Goal: Task Accomplishment & Management: Use online tool/utility

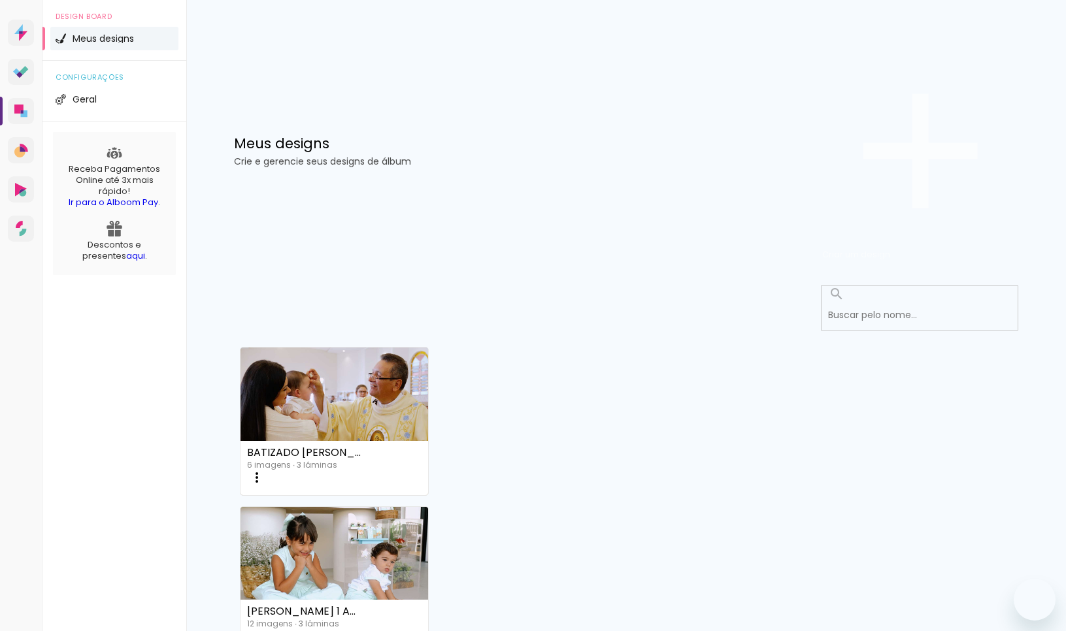
click at [890, 248] on span "Criar um design" at bounding box center [856, 254] width 68 height 12
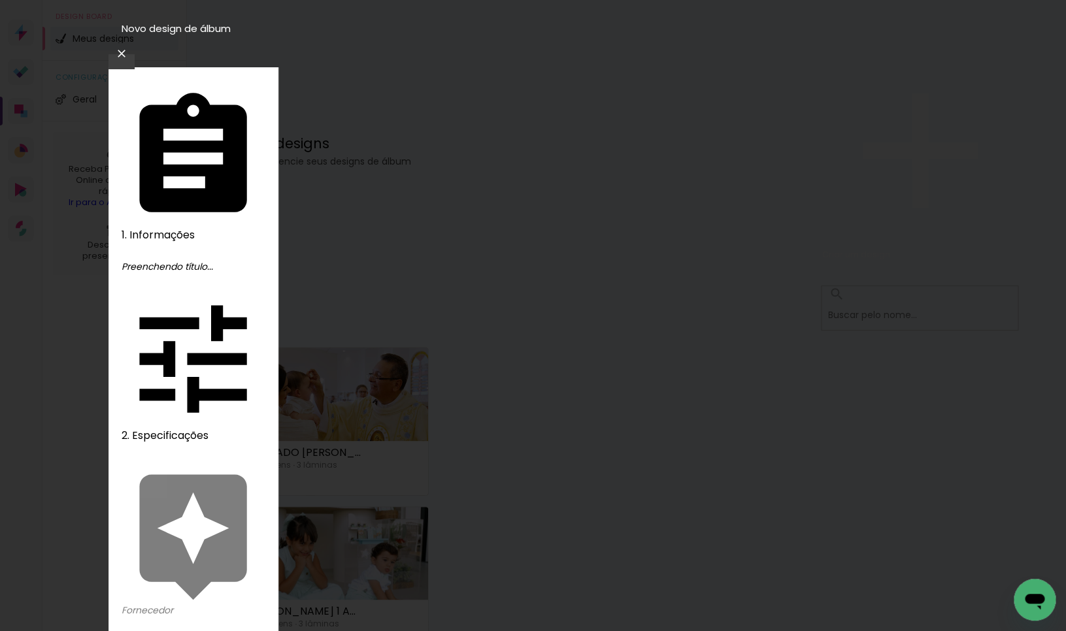
type input "m"
type input "MARIA ANTÔNIA 1 ANO"
type paper-input "MARIA ANTÔNIA 1 ANO"
click at [0, 0] on slot "Avançar" at bounding box center [0, 0] width 0 height 0
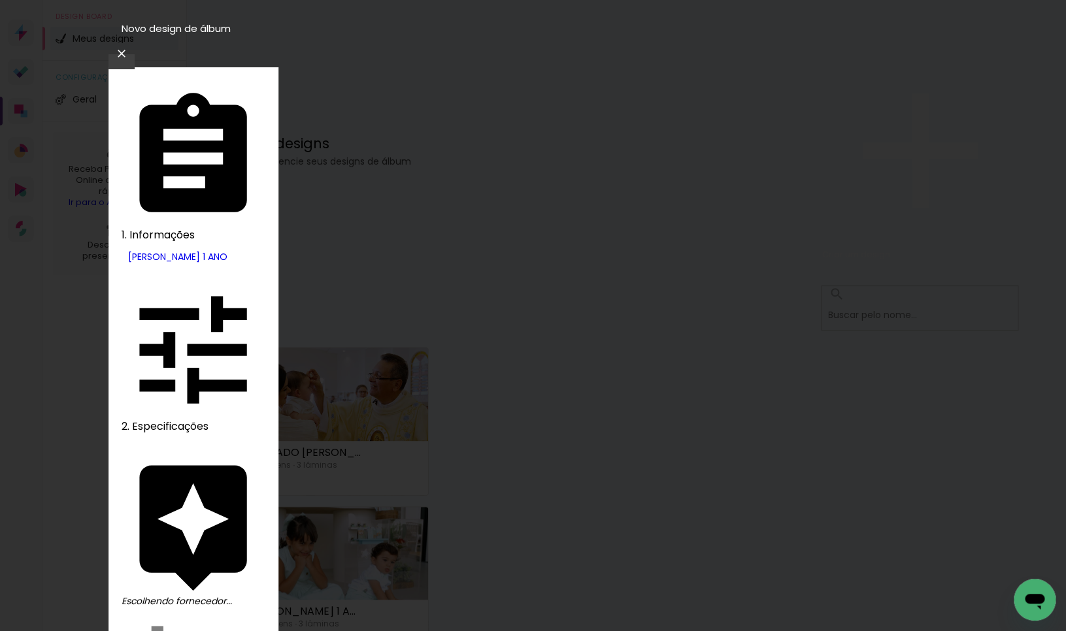
click at [0, 0] on slot "Avançar" at bounding box center [0, 0] width 0 height 0
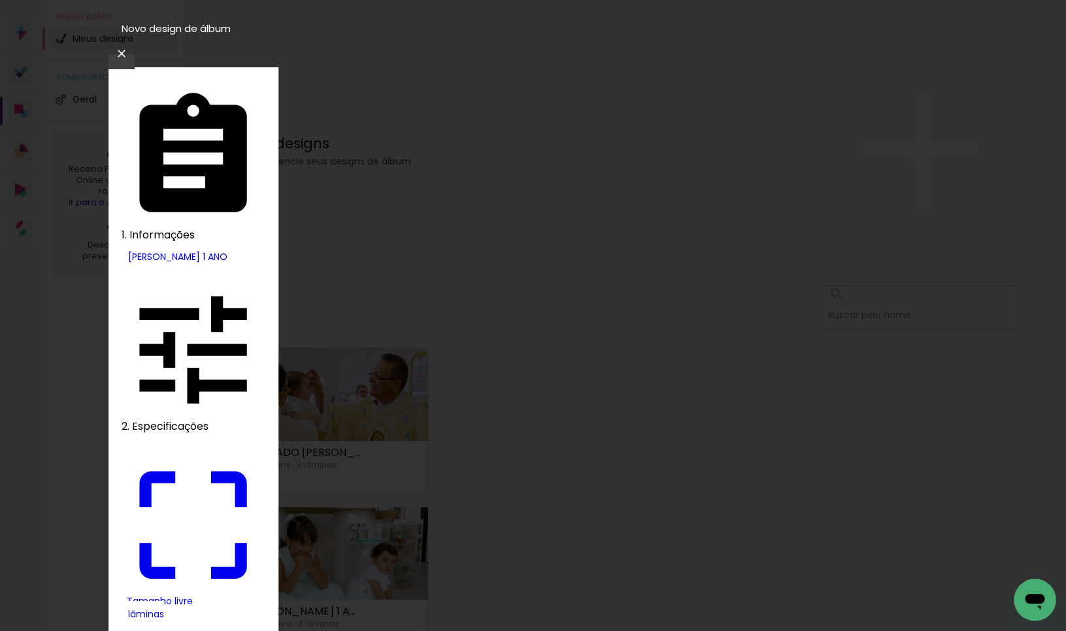
drag, startPoint x: 288, startPoint y: 372, endPoint x: 352, endPoint y: 374, distance: 64.0
type input "9"
type paper-input "9"
drag, startPoint x: 599, startPoint y: 365, endPoint x: 666, endPoint y: 368, distance: 67.4
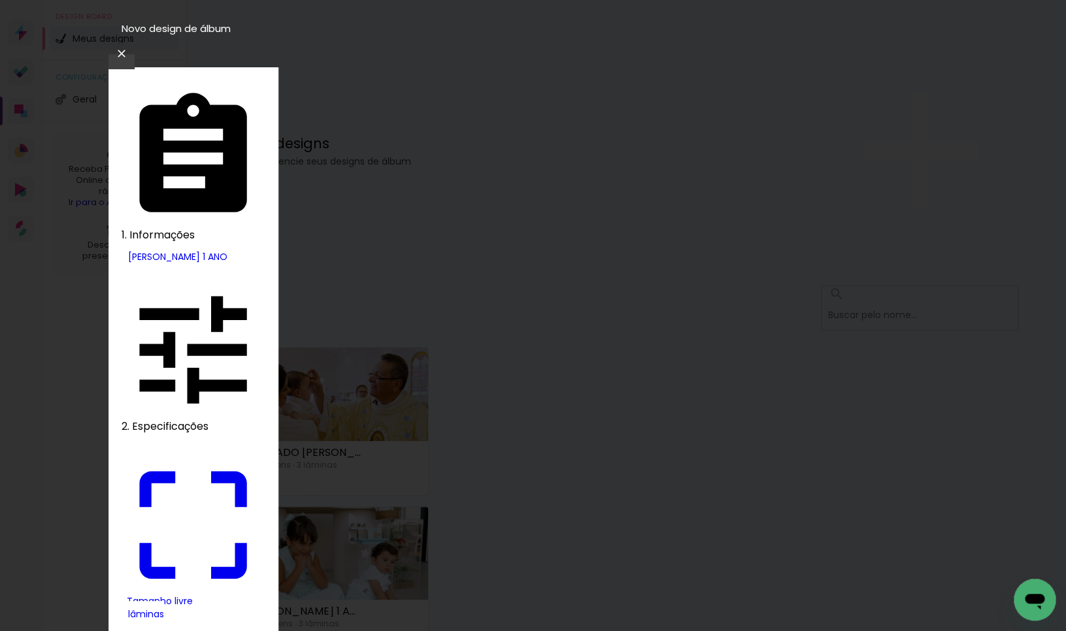
type input "18"
type input "4"
type paper-input "4"
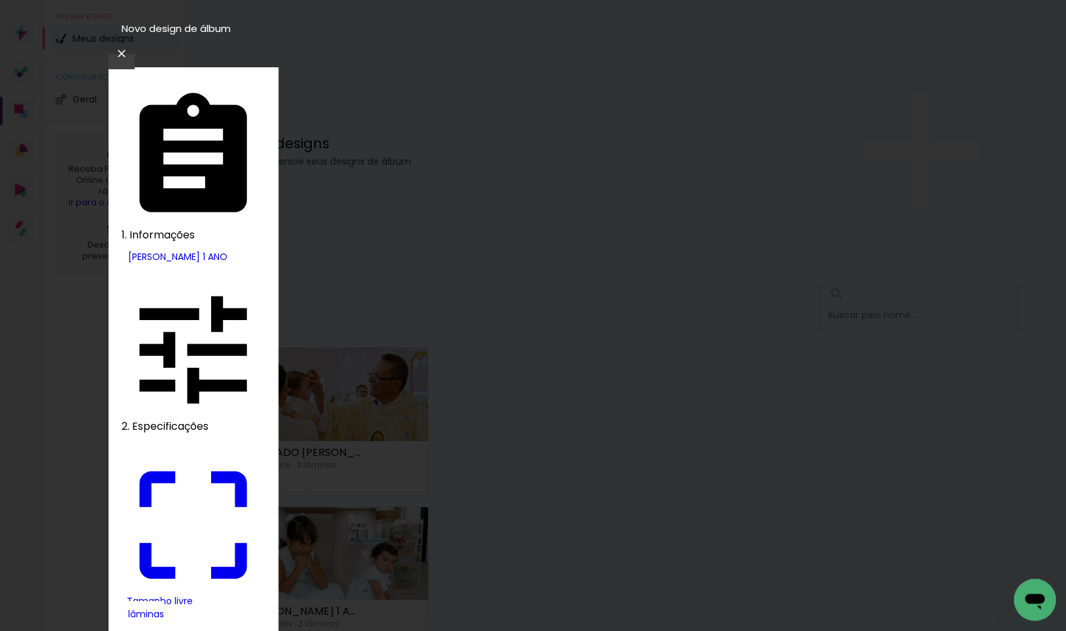
type input "3"
type paper-input "3"
type input "2"
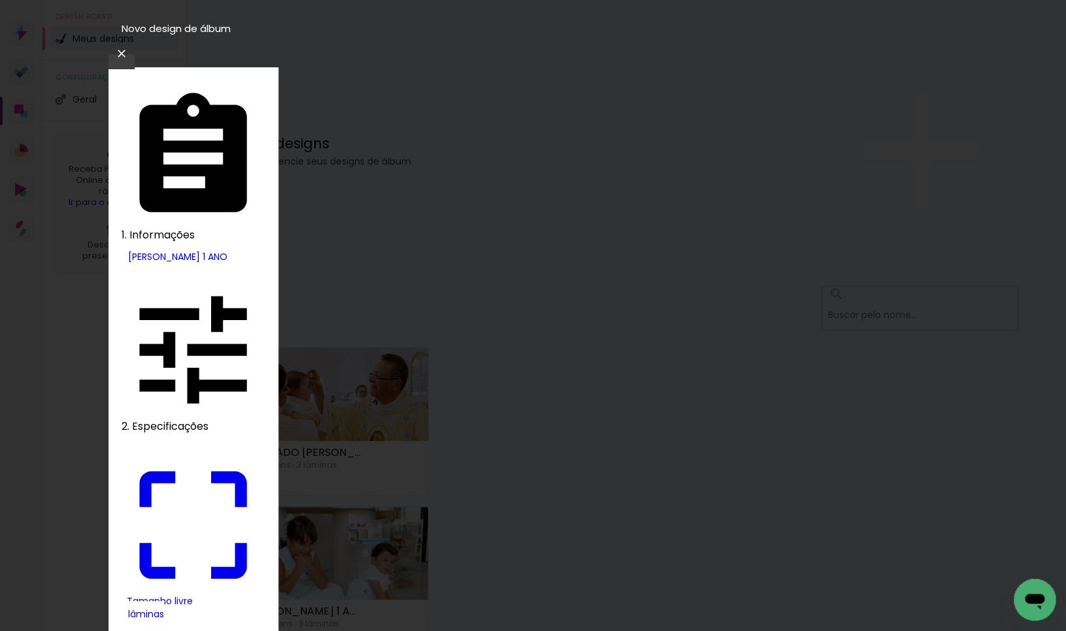
type paper-input "2"
type input "1"
type paper-input "1"
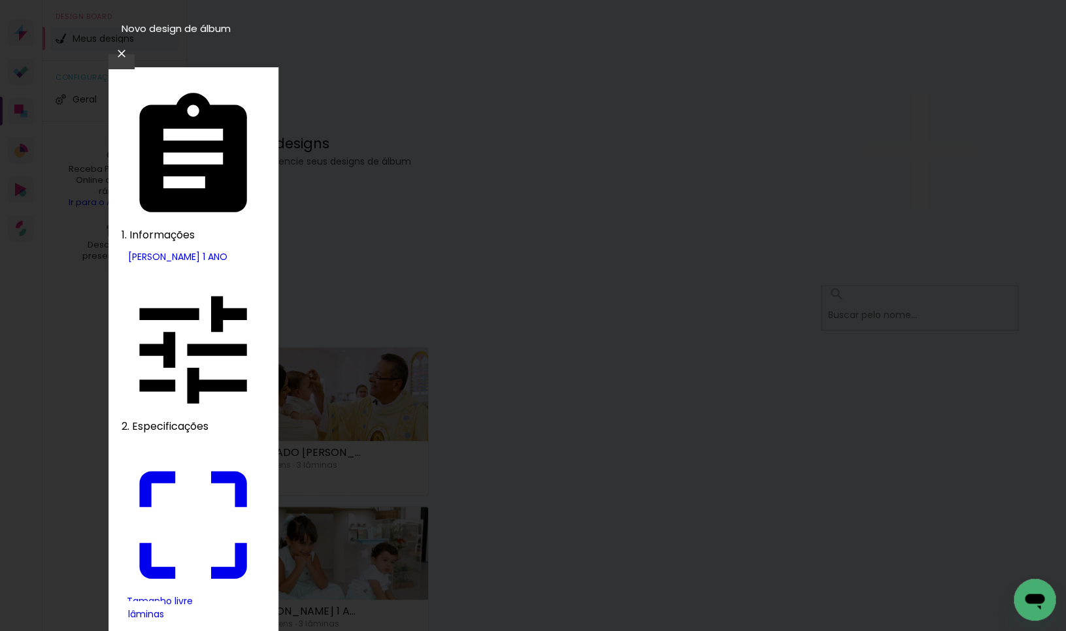
type input "0"
type input "18"
type paper-input "18"
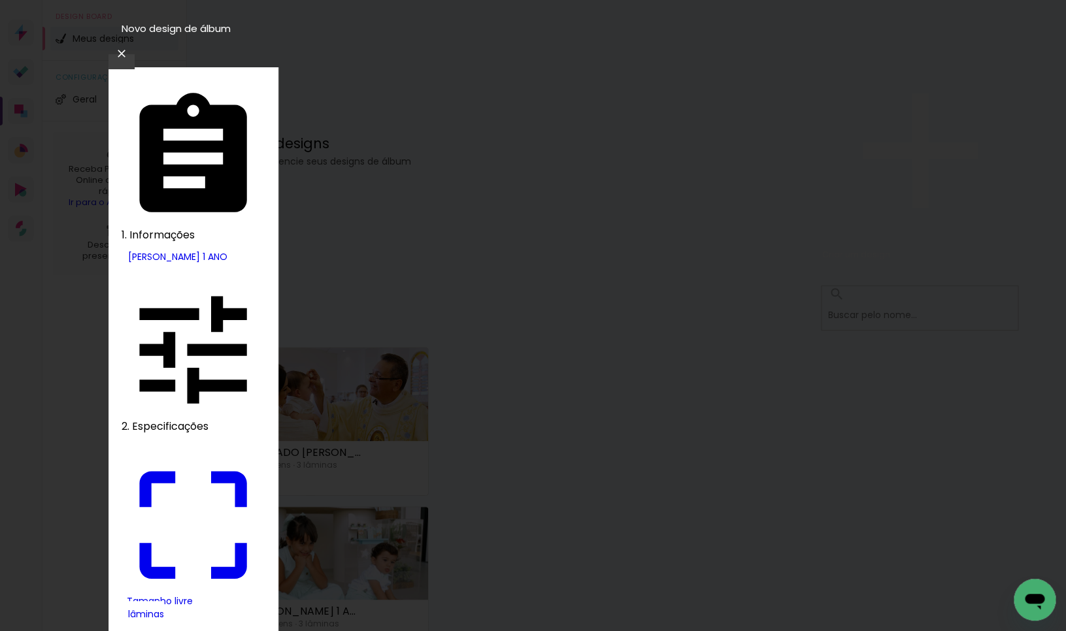
drag, startPoint x: 293, startPoint y: 374, endPoint x: 376, endPoint y: 375, distance: 83.0
type input "0"
type input "9"
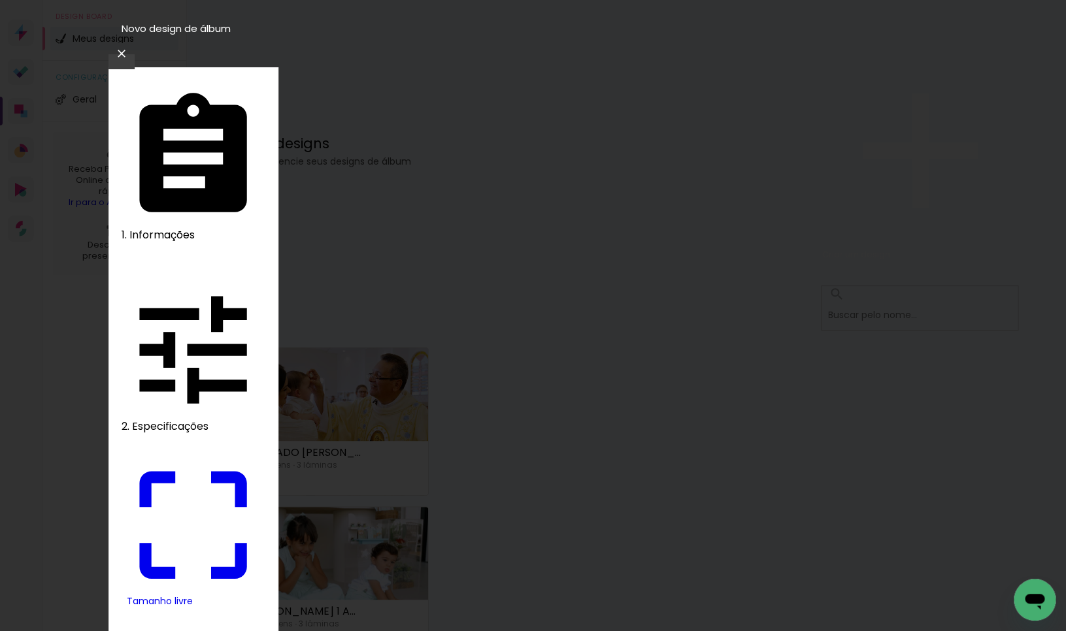
type paper-input "9"
drag, startPoint x: 609, startPoint y: 364, endPoint x: 678, endPoint y: 368, distance: 68.7
type input "18"
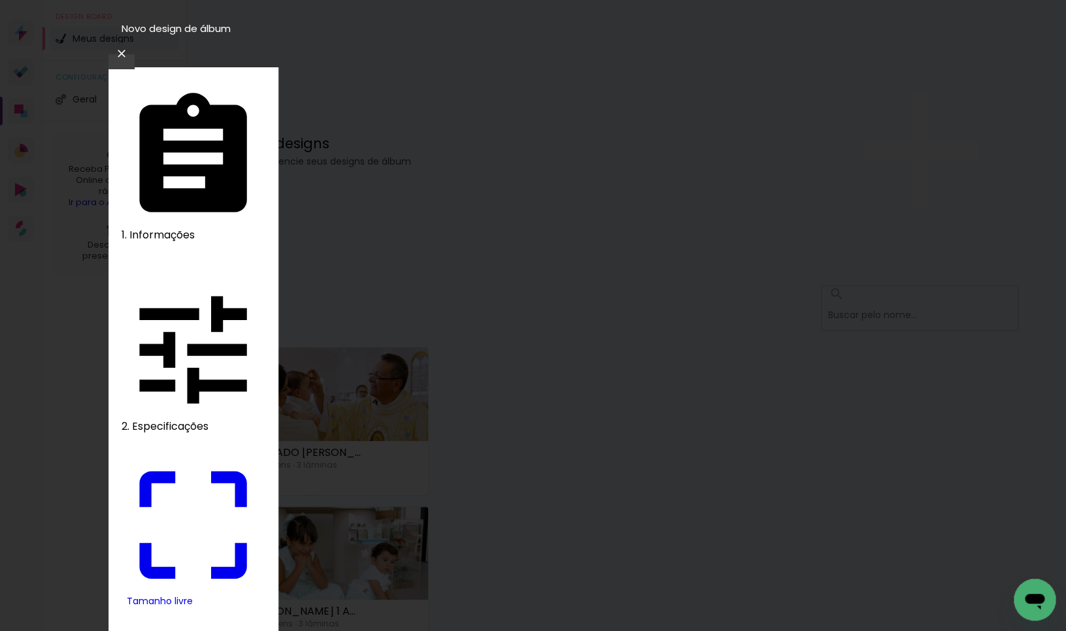
type input "4"
type paper-input "4"
type input "3"
type paper-input "3"
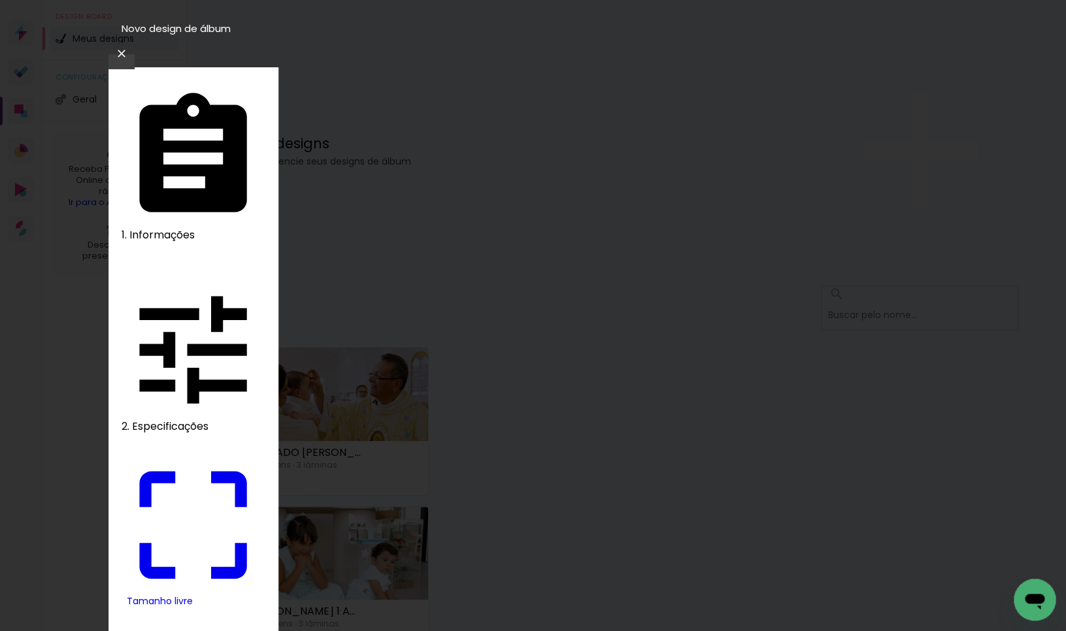
type input "2"
type paper-input "2"
type input "1"
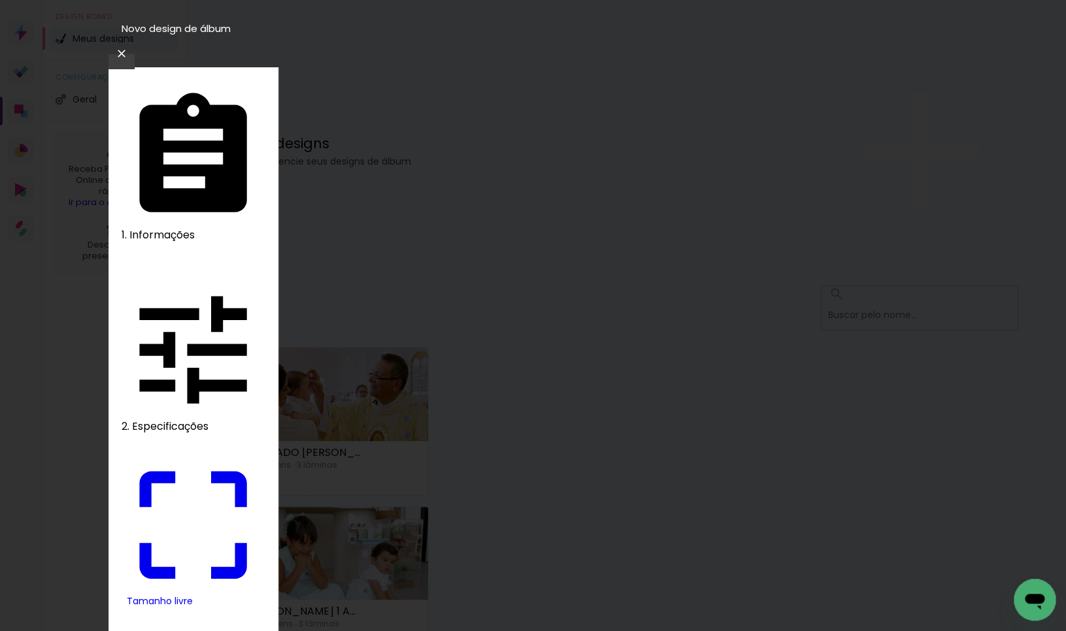
type paper-input "1"
type input "0"
type input "18"
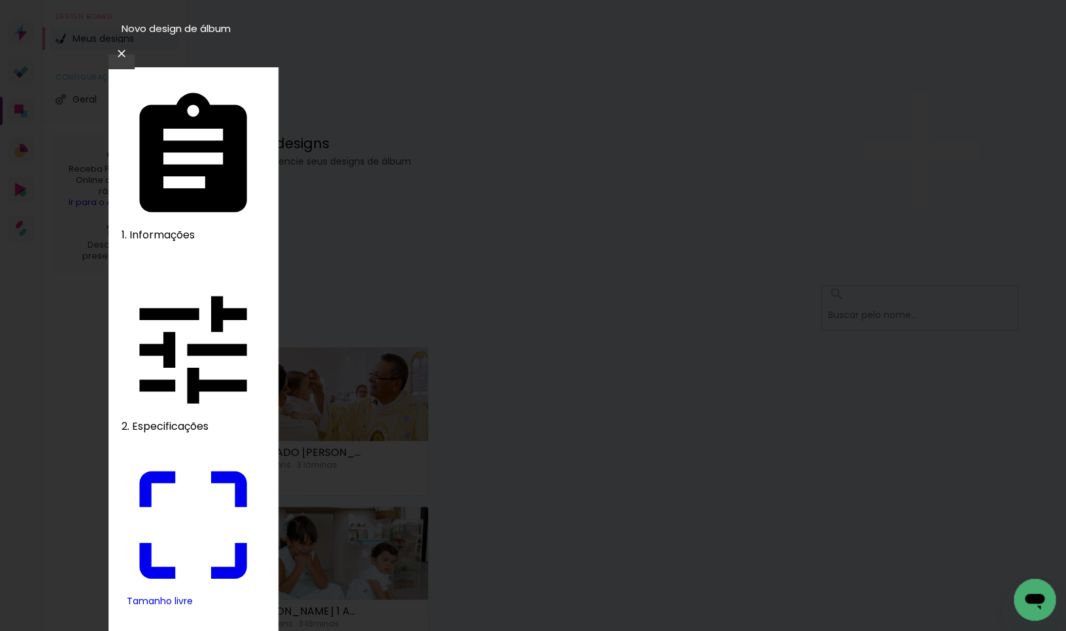
type paper-input "18"
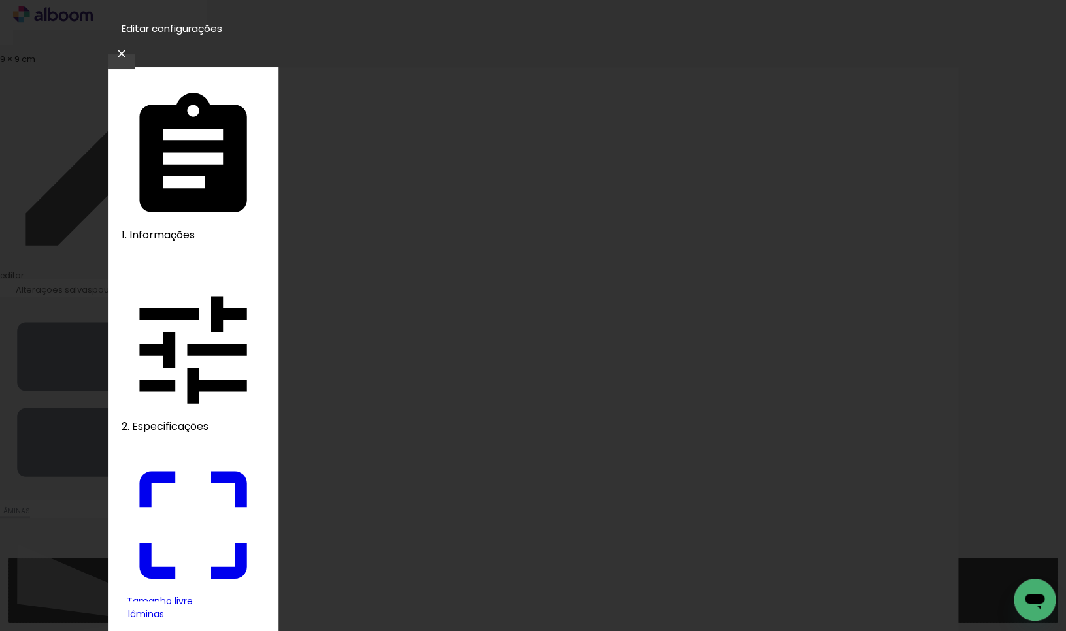
type input "9"
type input "18"
type input "0"
click at [0, 0] on slot "Voltar" at bounding box center [0, 0] width 0 height 0
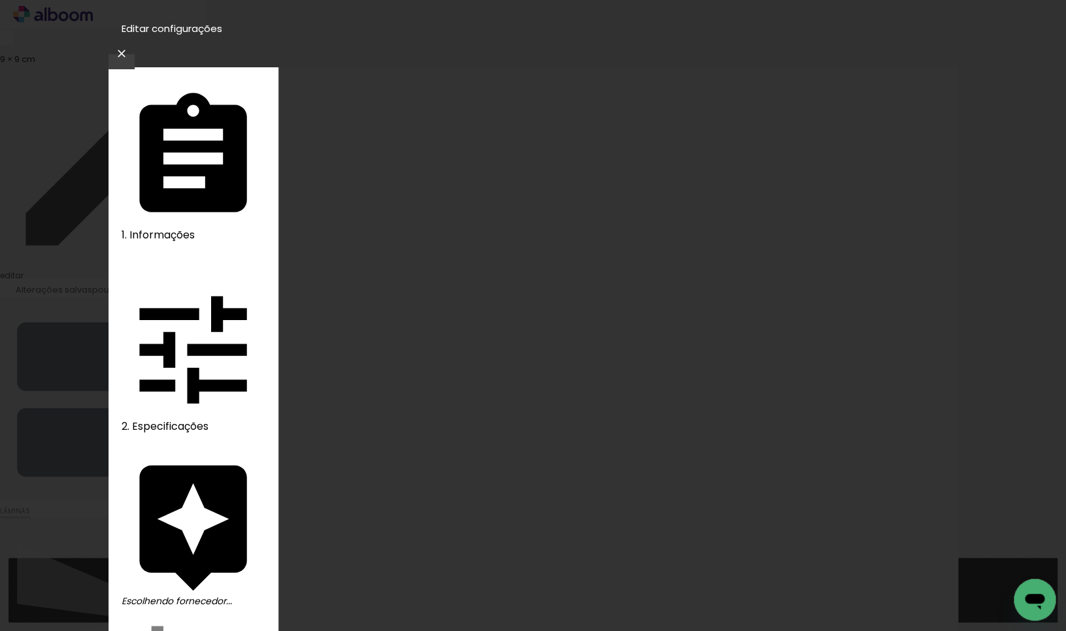
click at [0, 0] on slot "Voltar" at bounding box center [0, 0] width 0 height 0
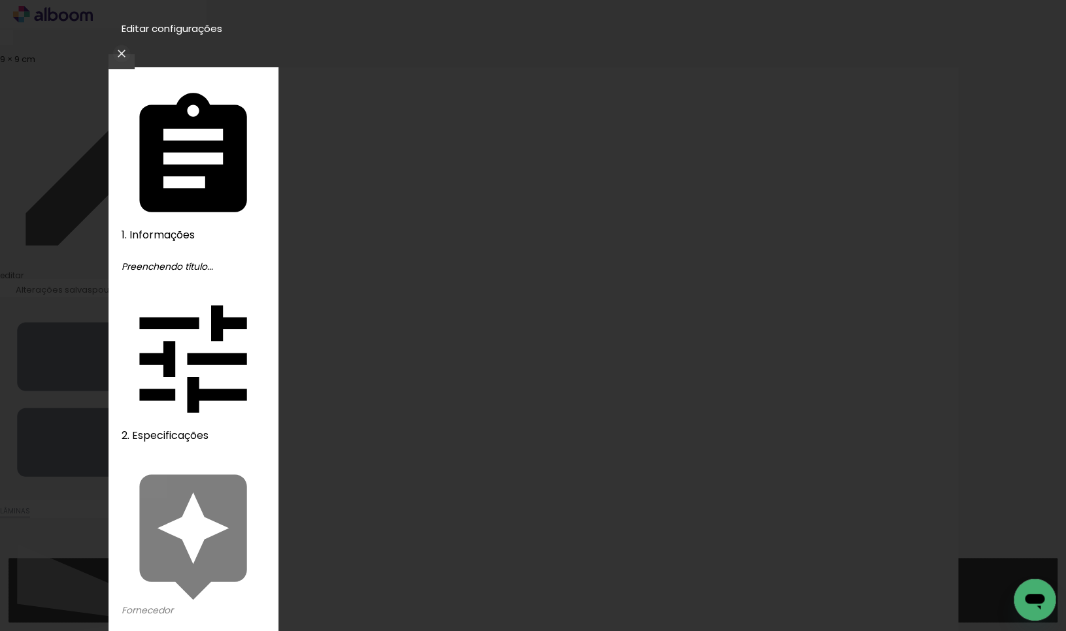
click at [129, 47] on iron-icon at bounding box center [122, 53] width 16 height 13
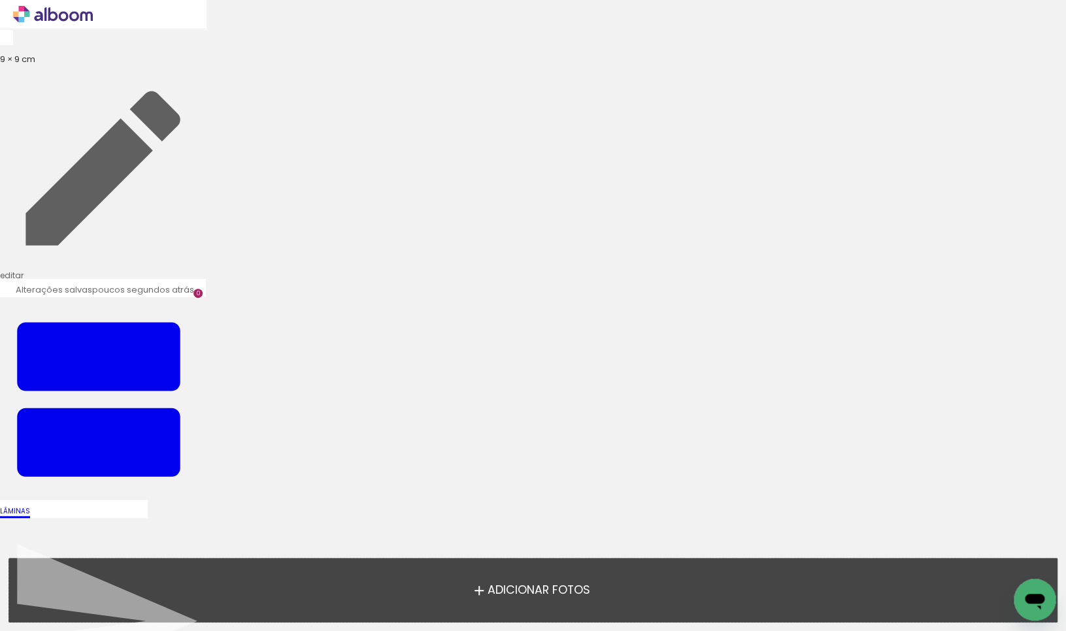
click at [544, 589] on span "Adicionar Fotos" at bounding box center [538, 591] width 103 height 12
click at [0, 0] on input "file" at bounding box center [0, 0] width 0 height 0
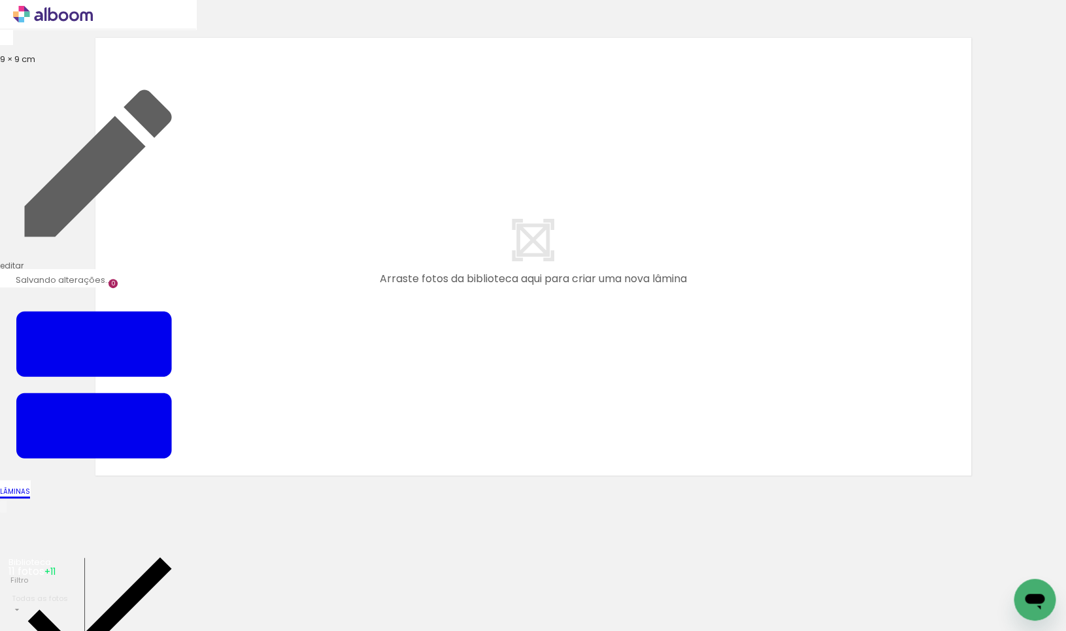
scroll to position [15, 0]
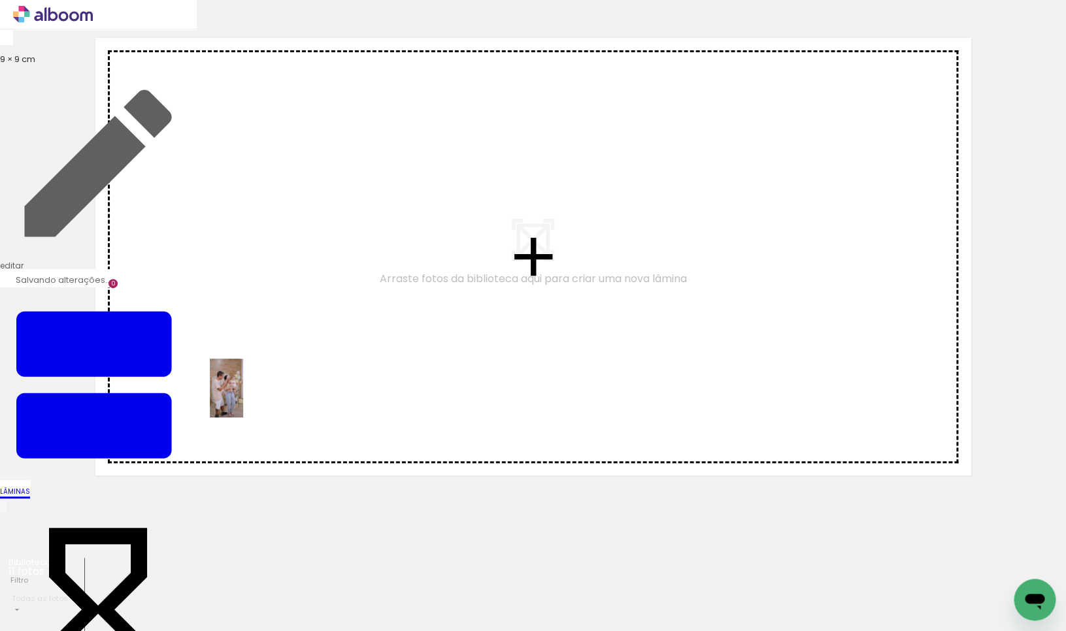
drag, startPoint x: 127, startPoint y: 603, endPoint x: 249, endPoint y: 397, distance: 239.0
click at [249, 397] on quentale-workspace at bounding box center [533, 315] width 1066 height 631
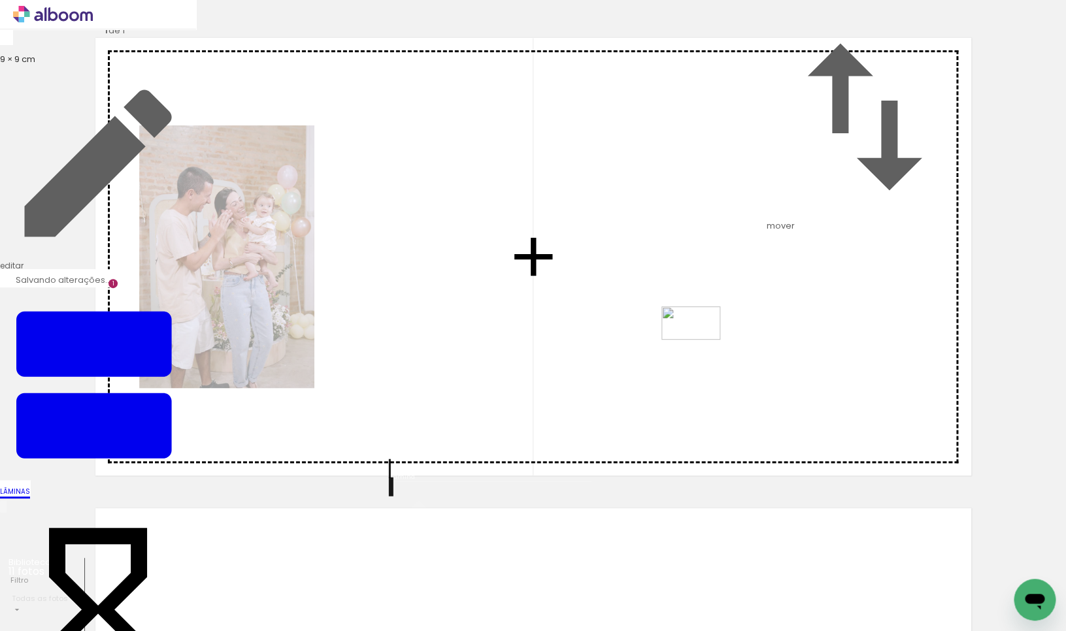
click at [710, 343] on quentale-workspace at bounding box center [533, 315] width 1066 height 631
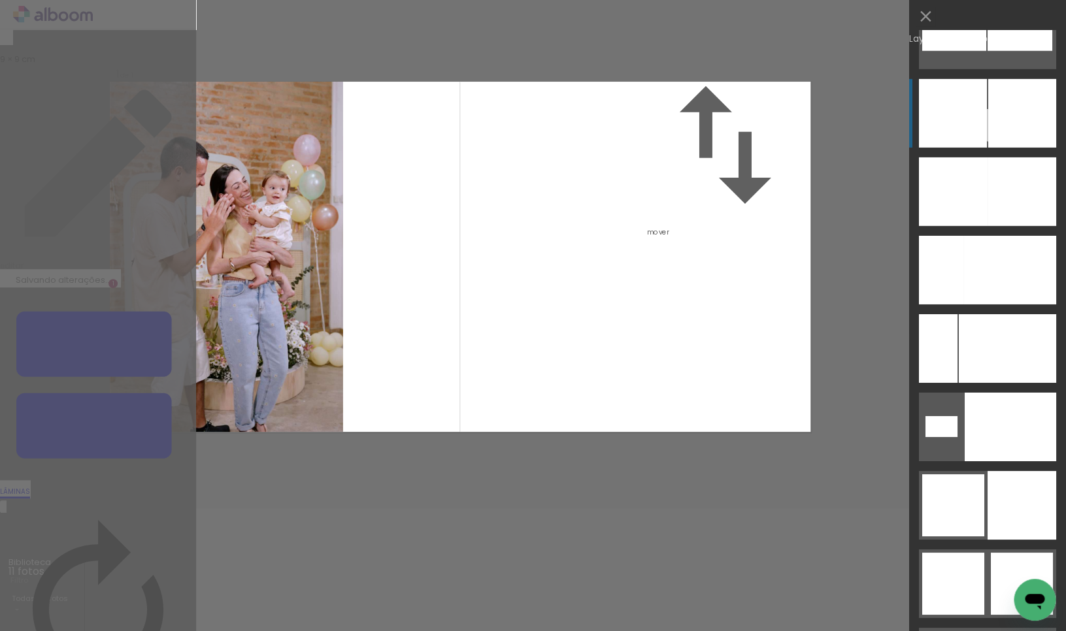
scroll to position [6078, 0]
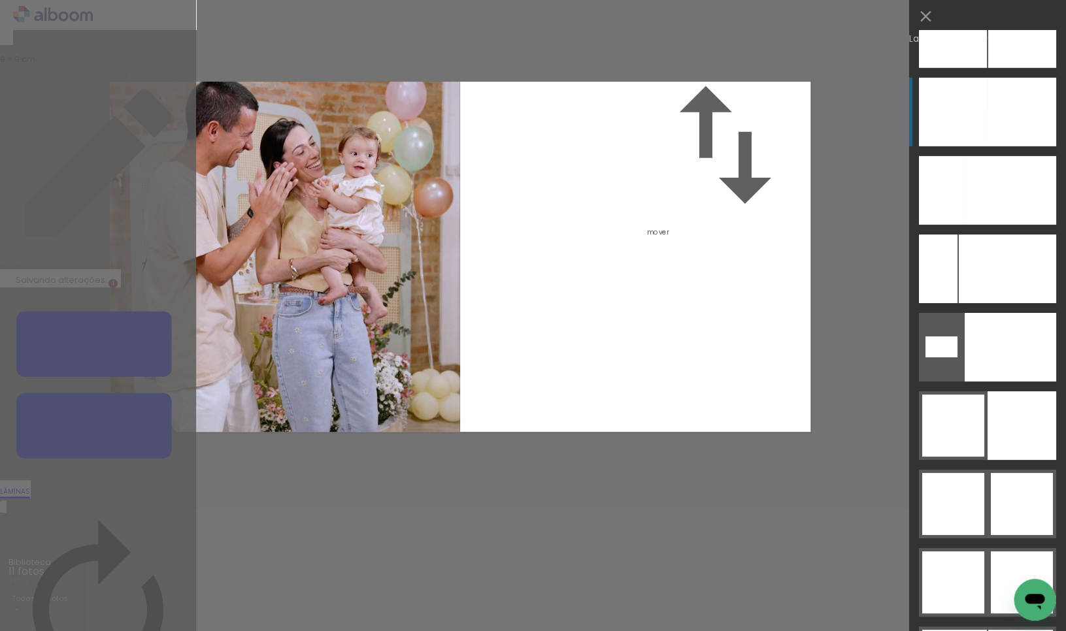
click at [996, 101] on div at bounding box center [1021, 112] width 69 height 69
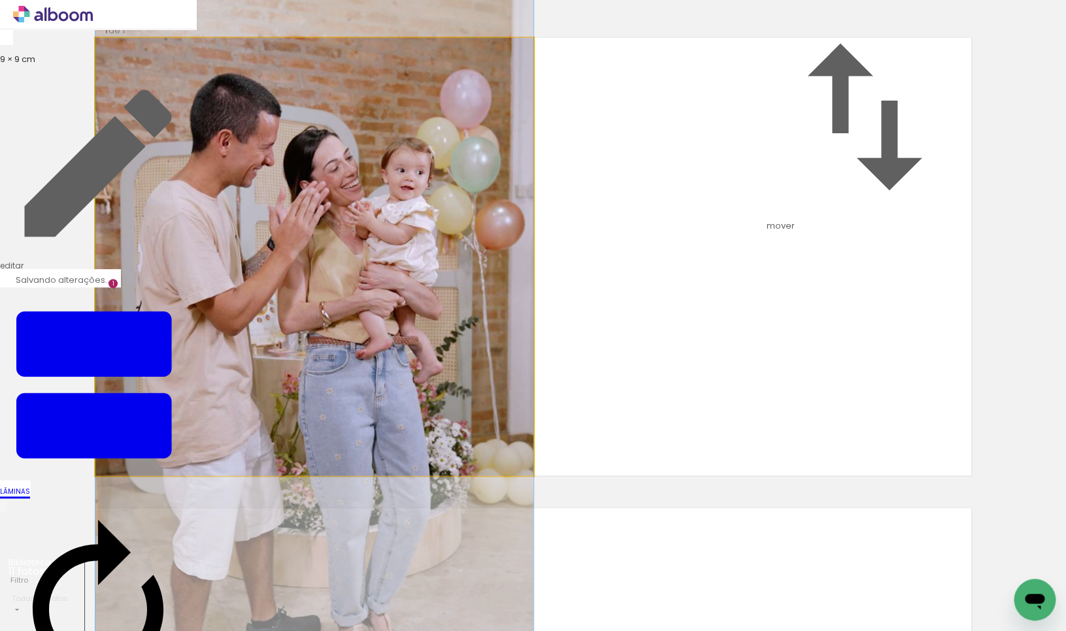
drag, startPoint x: 365, startPoint y: 314, endPoint x: 365, endPoint y: 356, distance: 42.5
click at [365, 356] on album-spread "1 de 1" at bounding box center [533, 257] width 876 height 438
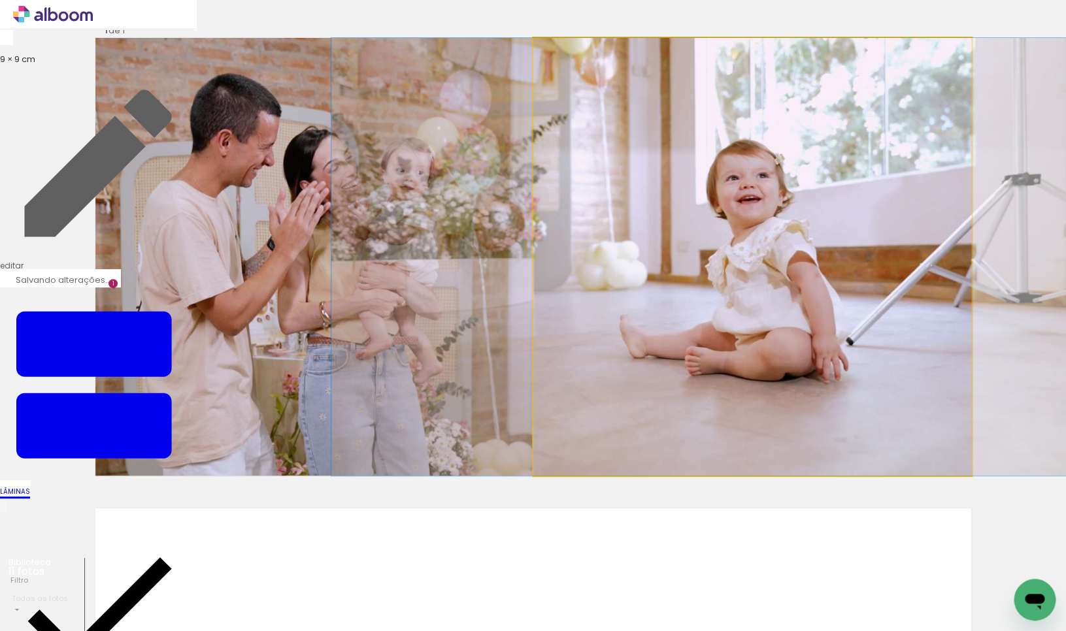
drag, startPoint x: 840, startPoint y: 336, endPoint x: 809, endPoint y: 333, distance: 31.6
click at [809, 333] on album-spread "1 de 1" at bounding box center [533, 257] width 876 height 438
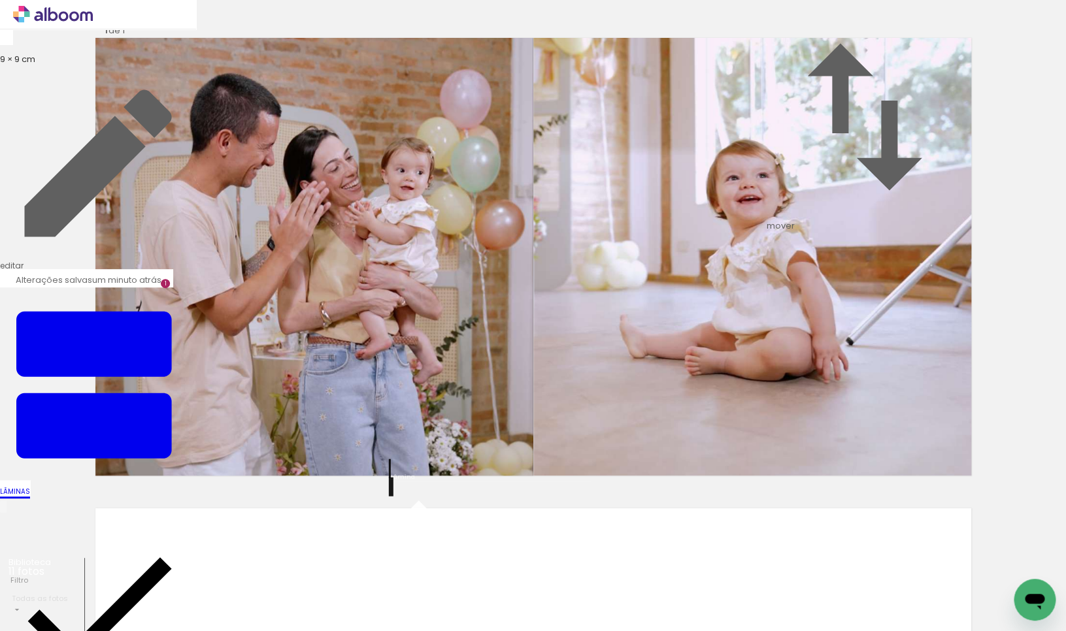
scroll to position [508, 0]
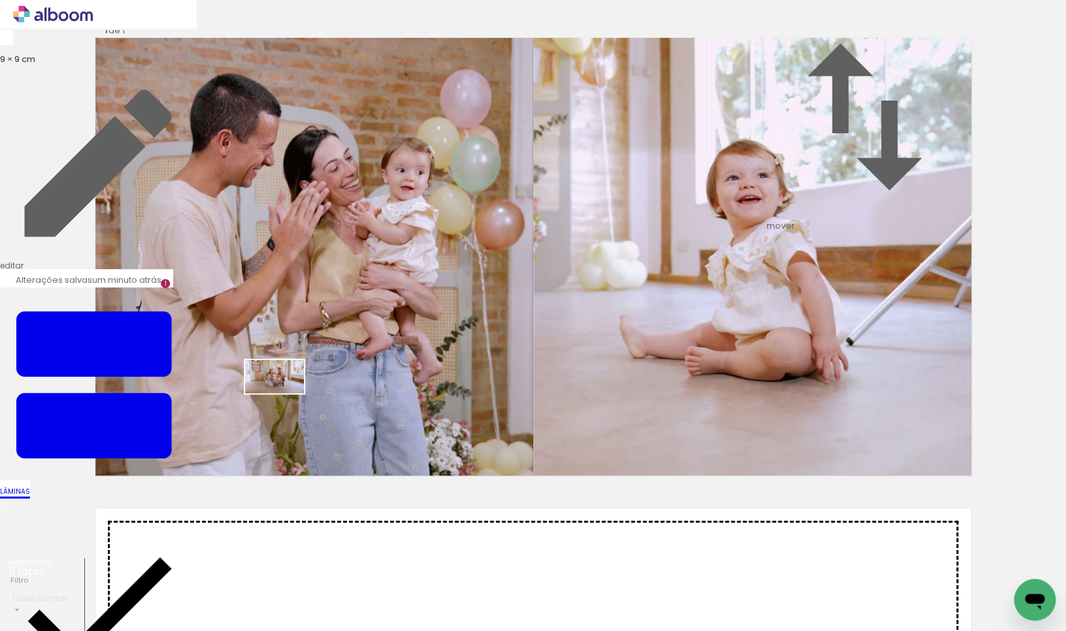
click at [285, 397] on quentale-workspace at bounding box center [533, 315] width 1066 height 631
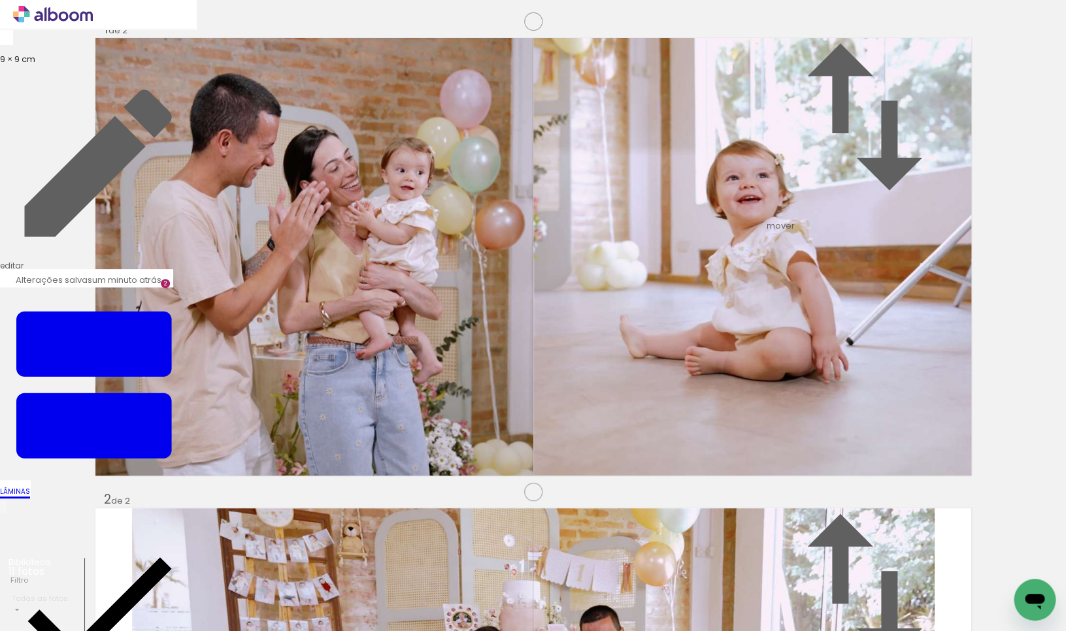
scroll to position [485, 0]
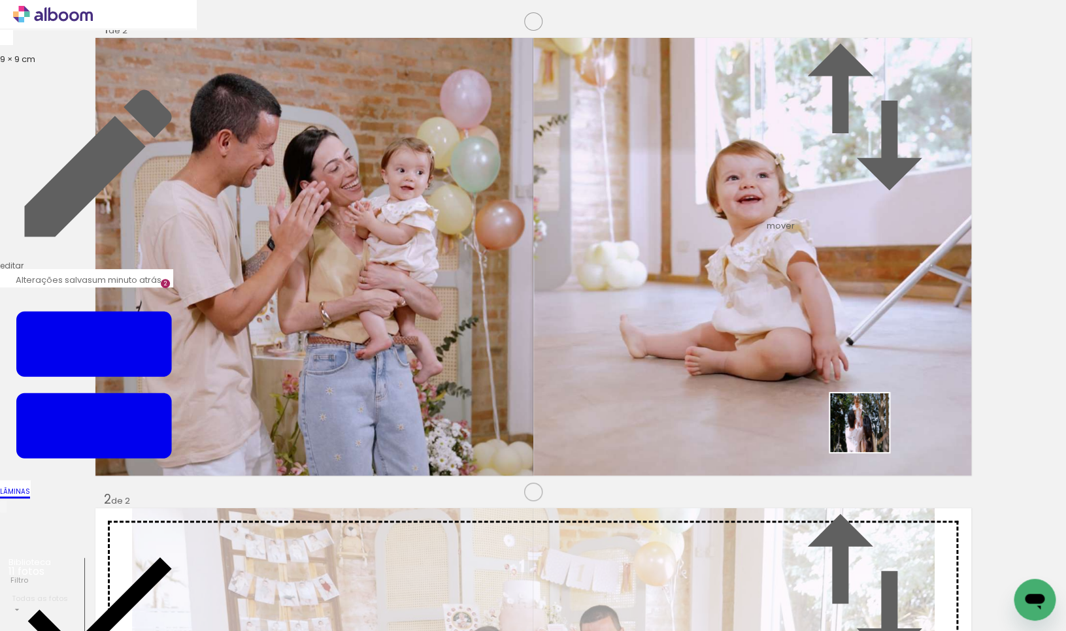
drag, startPoint x: 725, startPoint y: 598, endPoint x: 874, endPoint y: 417, distance: 234.4
click at [874, 417] on quentale-workspace at bounding box center [533, 315] width 1066 height 631
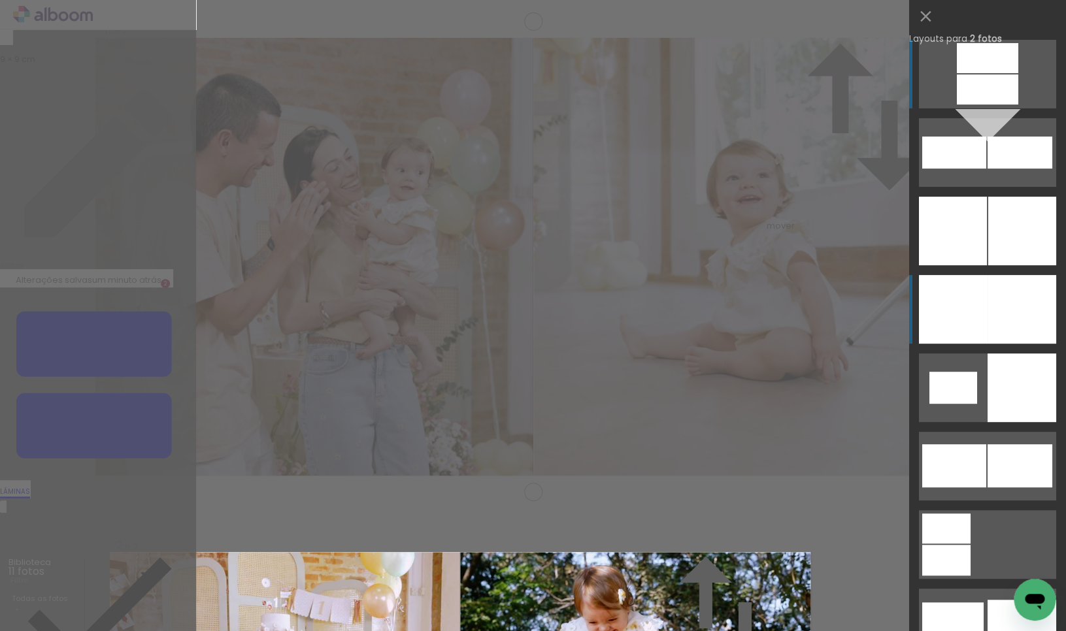
click at [1000, 310] on div at bounding box center [1021, 309] width 69 height 69
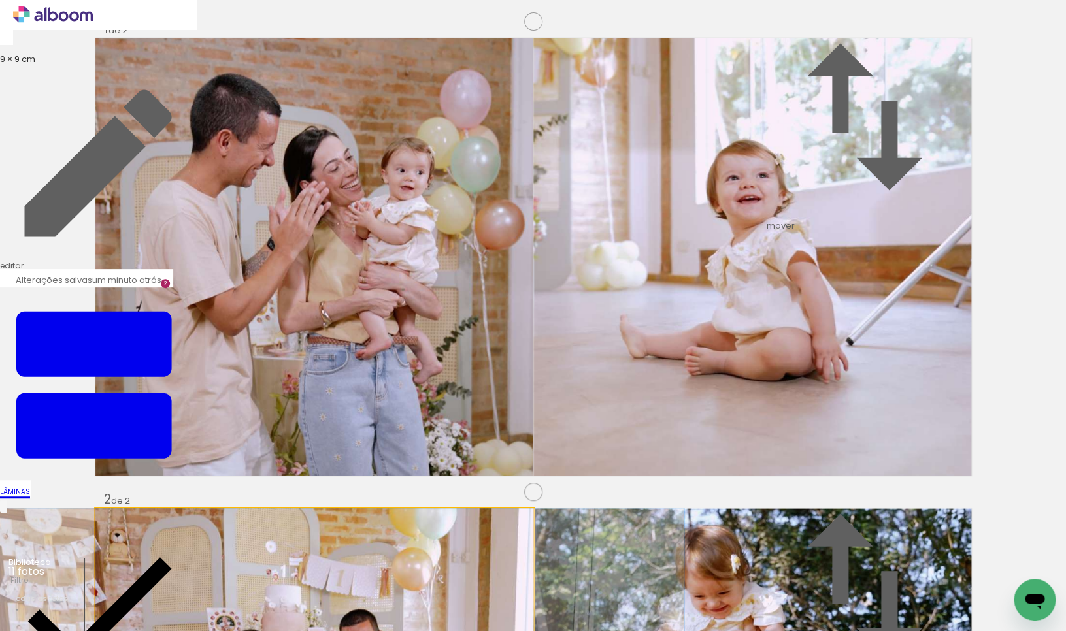
drag, startPoint x: 413, startPoint y: 302, endPoint x: 393, endPoint y: 302, distance: 19.6
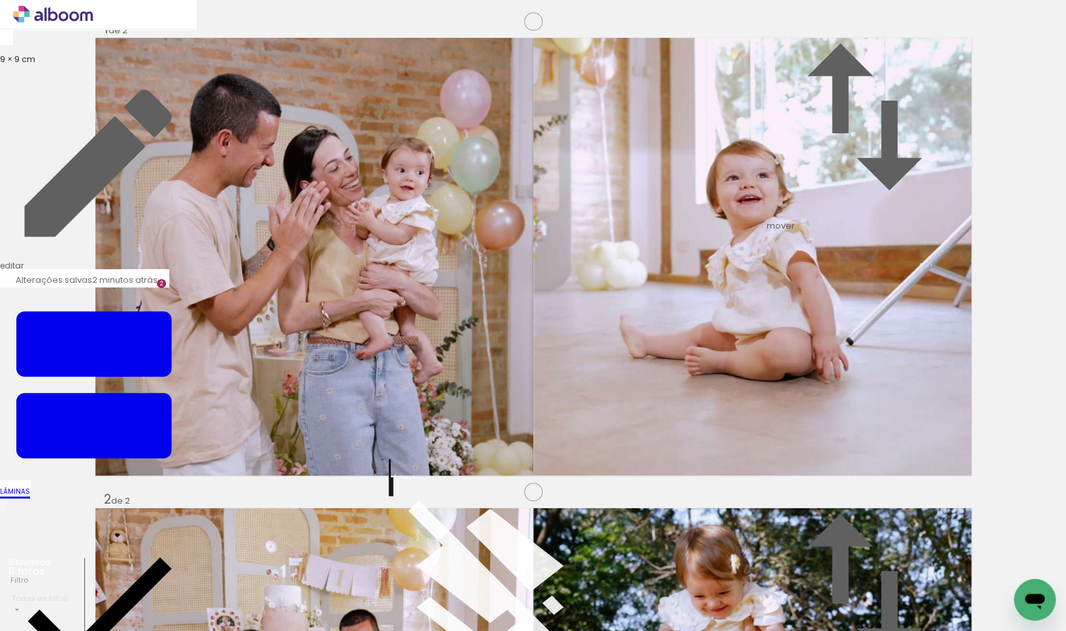
scroll to position [979, 0]
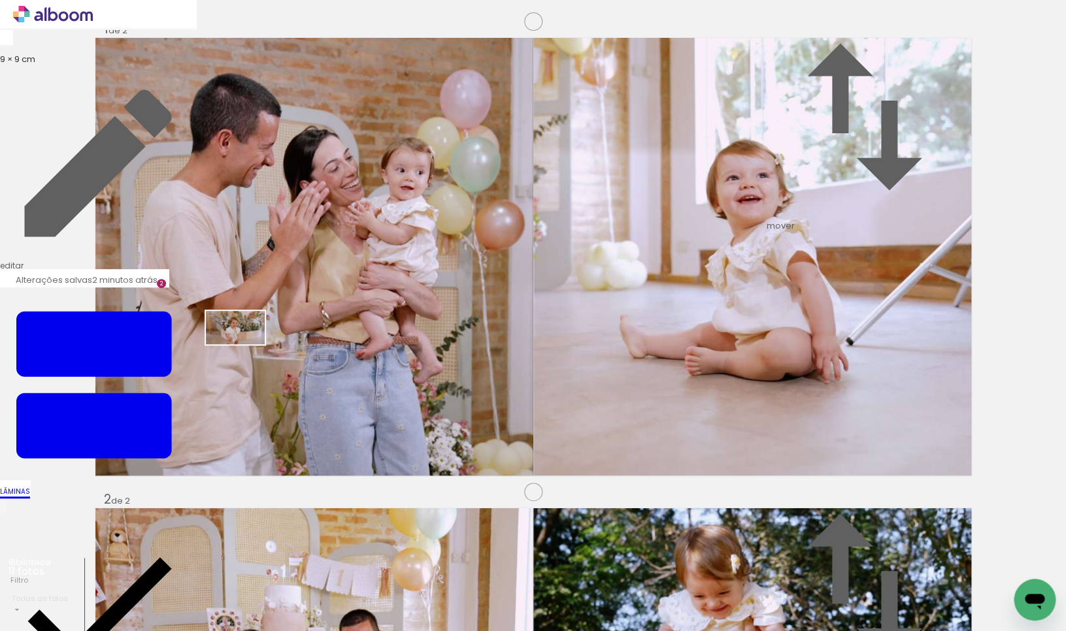
drag, startPoint x: 504, startPoint y: 599, endPoint x: 245, endPoint y: 350, distance: 359.0
click at [245, 350] on quentale-workspace at bounding box center [533, 315] width 1066 height 631
drag, startPoint x: 425, startPoint y: 600, endPoint x: 843, endPoint y: 374, distance: 475.6
click at [843, 374] on quentale-workspace at bounding box center [533, 315] width 1066 height 631
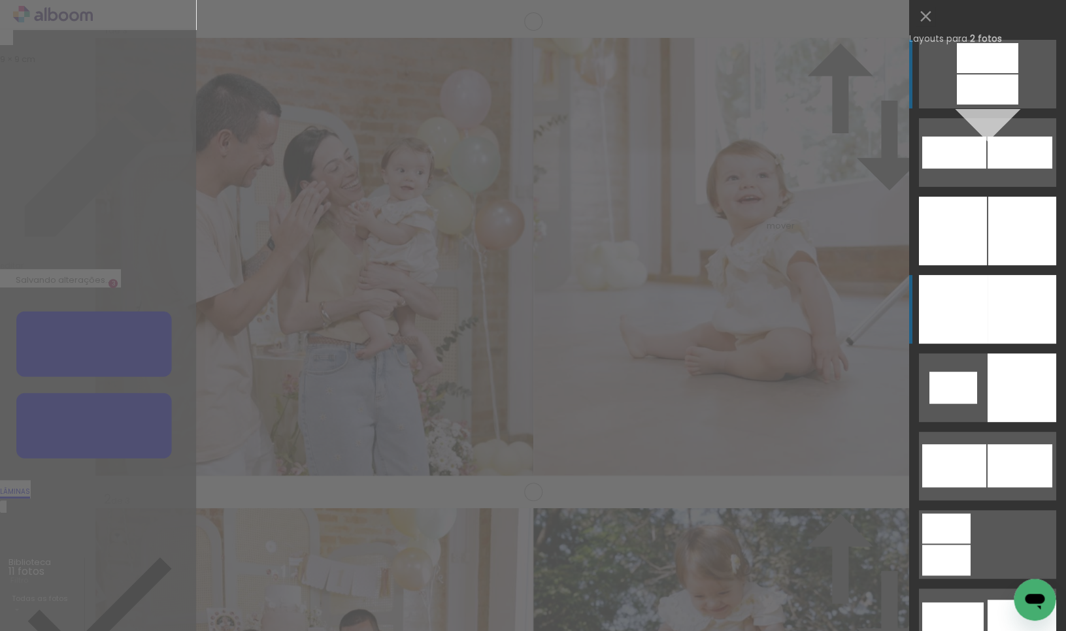
scroll to position [956, 0]
click at [991, 318] on div at bounding box center [1021, 309] width 69 height 69
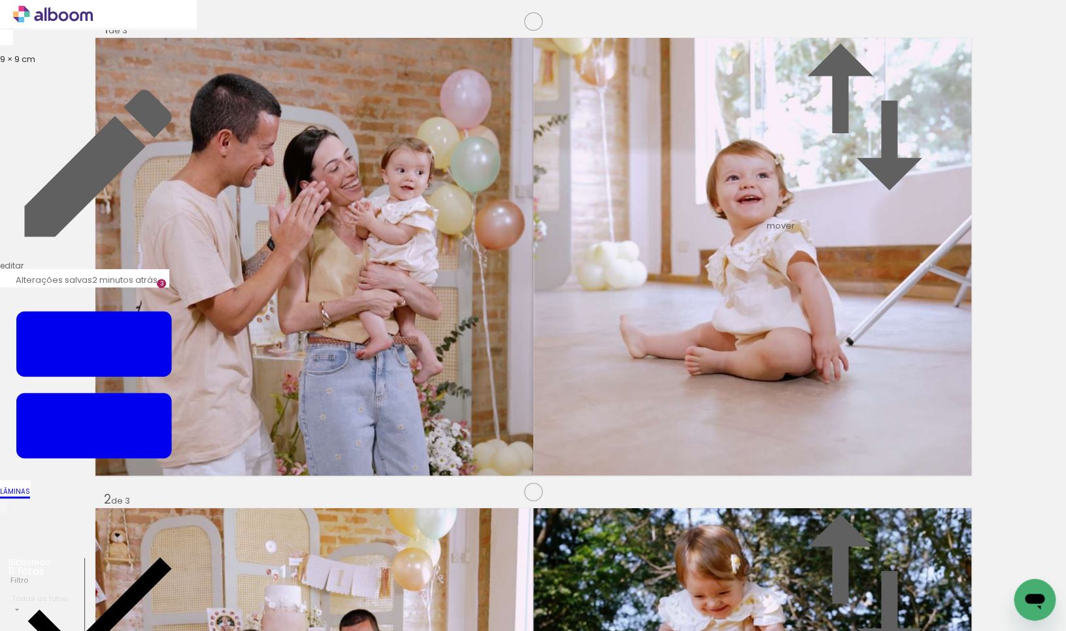
drag, startPoint x: 336, startPoint y: 336, endPoint x: 349, endPoint y: 335, distance: 12.5
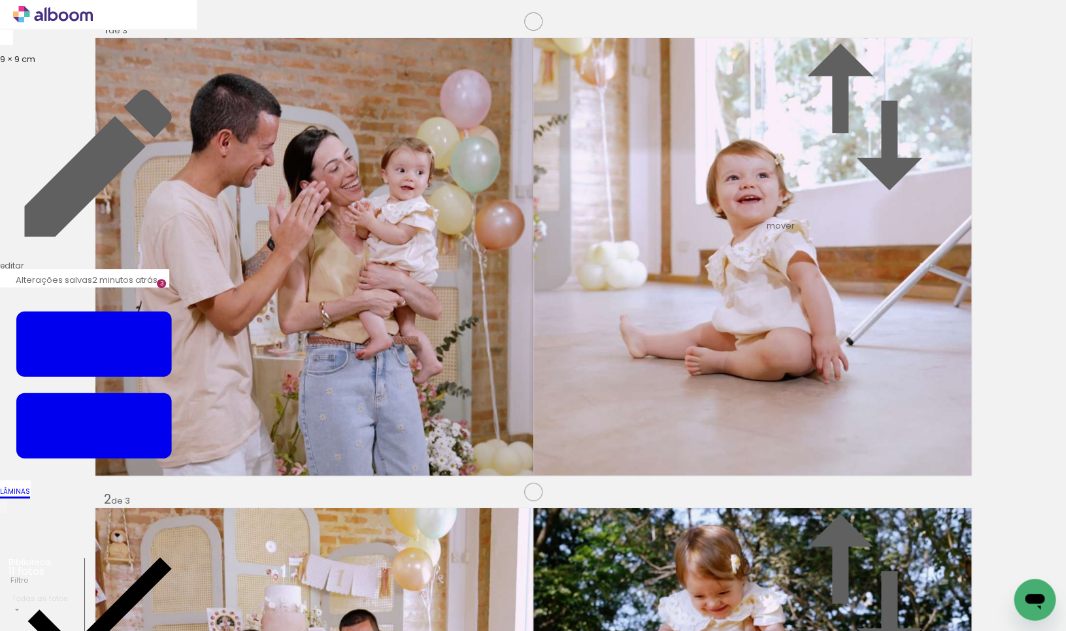
scroll to position [862, 0]
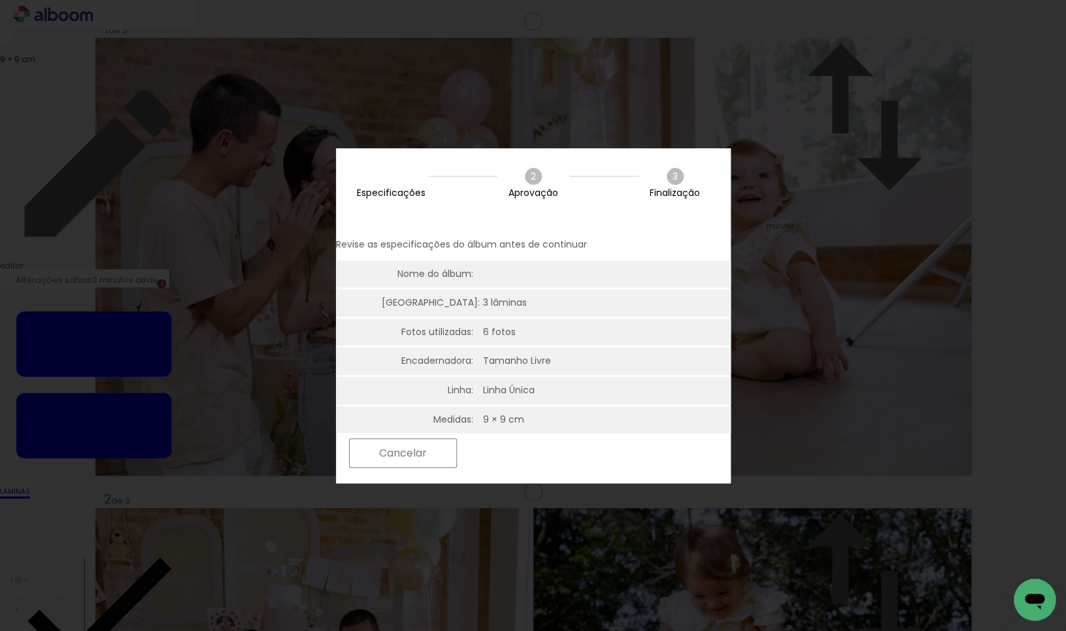
click at [0, 0] on slot "Próximo" at bounding box center [0, 0] width 0 height 0
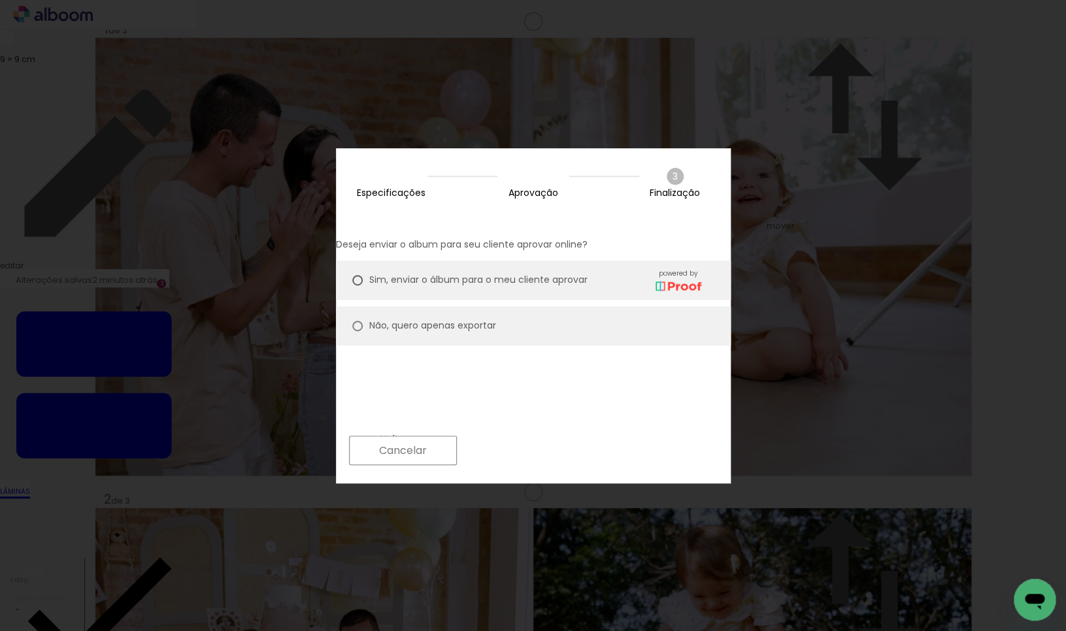
click at [0, 0] on slot "Não, quero apenas exportar" at bounding box center [0, 0] width 0 height 0
type paper-radio-button "on"
click at [0, 0] on slot "Próximo" at bounding box center [0, 0] width 0 height 0
type input "Alta, 300 DPI"
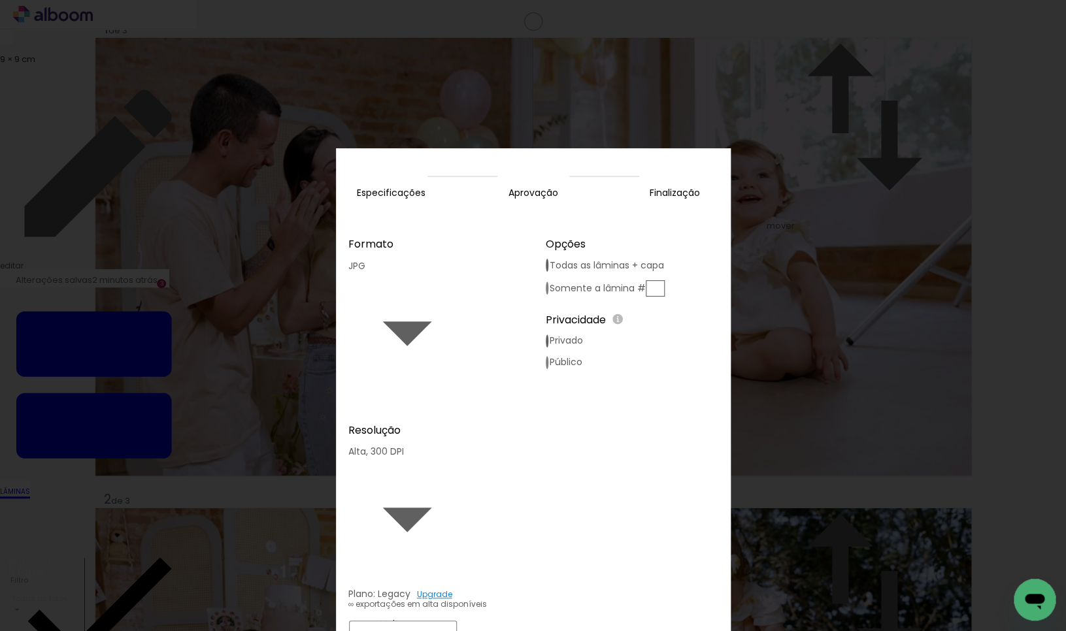
click at [0, 0] on slot "Exportar" at bounding box center [0, 0] width 0 height 0
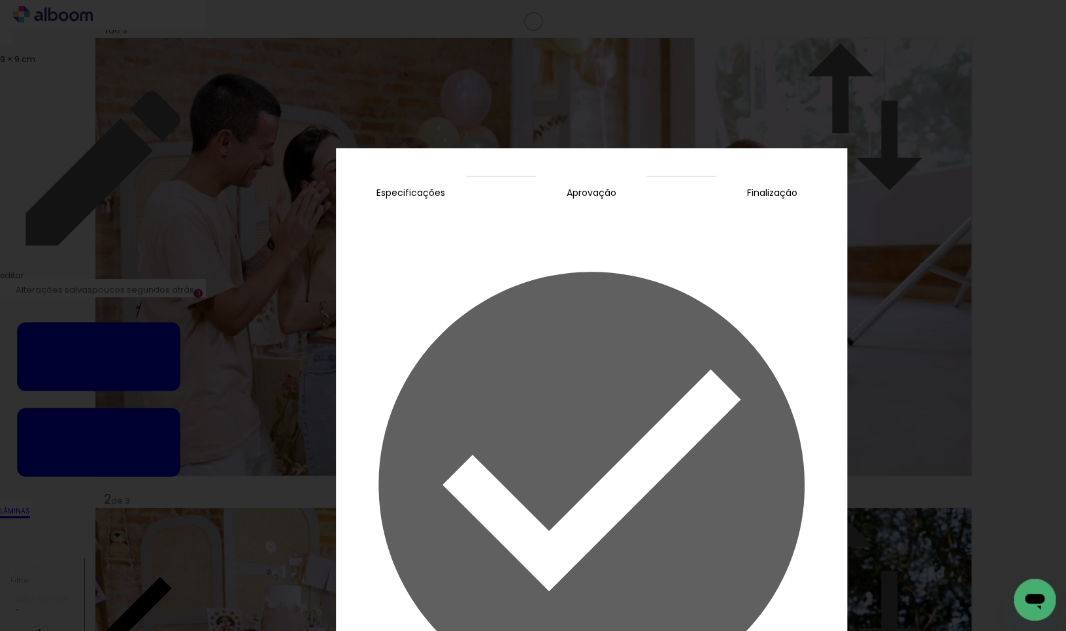
click at [0, 0] on slot "Concluir" at bounding box center [0, 0] width 0 height 0
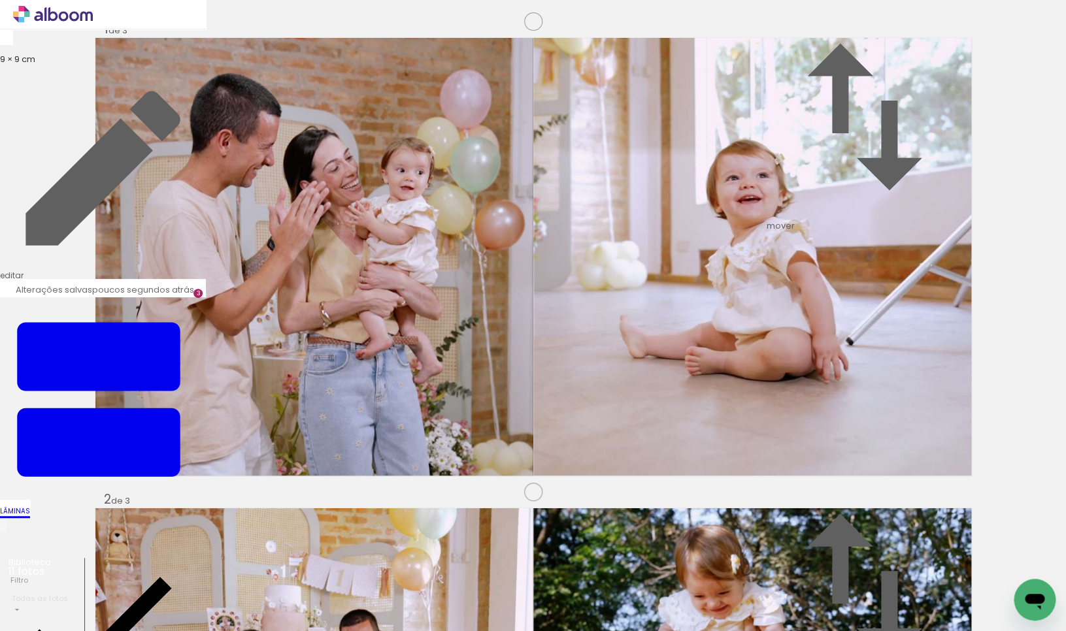
click at [69, 12] on icon at bounding box center [53, 14] width 80 height 17
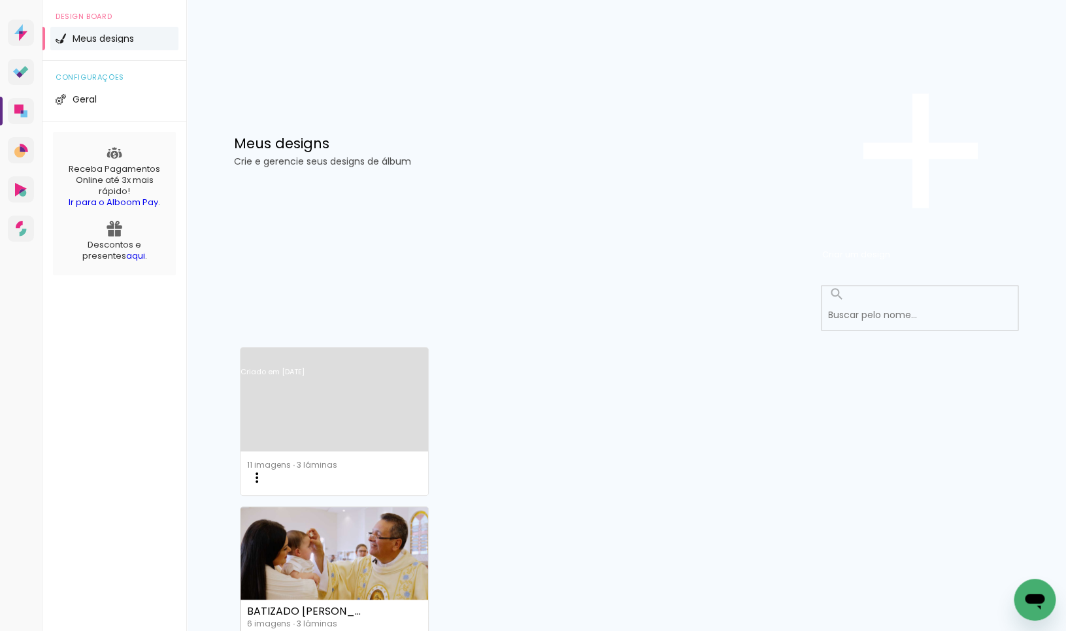
click at [265, 470] on iron-icon at bounding box center [257, 478] width 16 height 16
click at [366, 323] on paper-item "Abrir" at bounding box center [352, 390] width 131 height 155
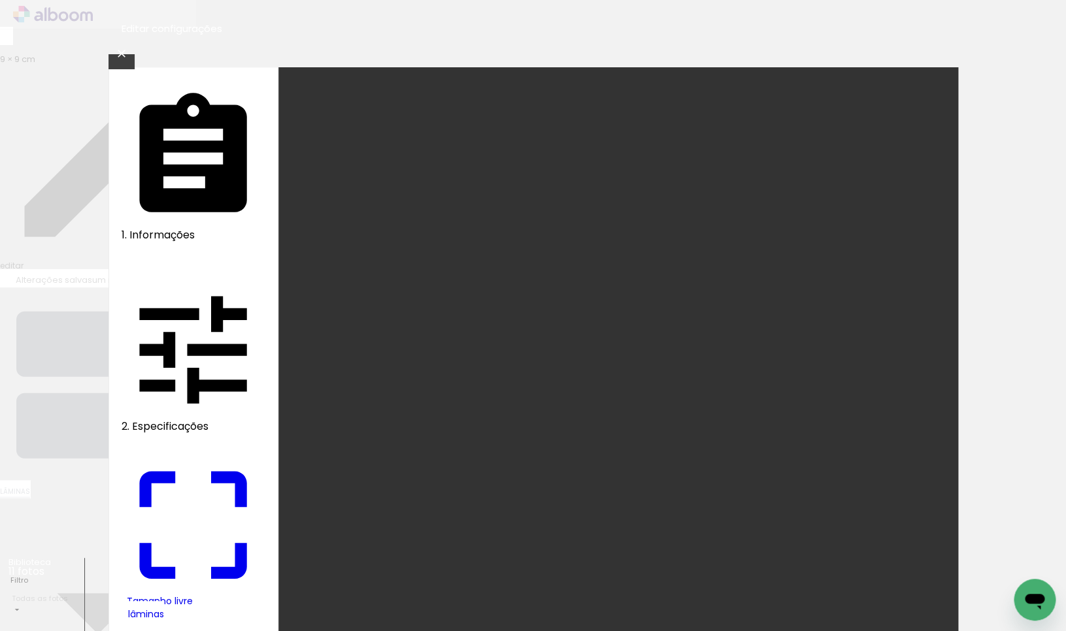
type input "9"
type input "18"
type input "0"
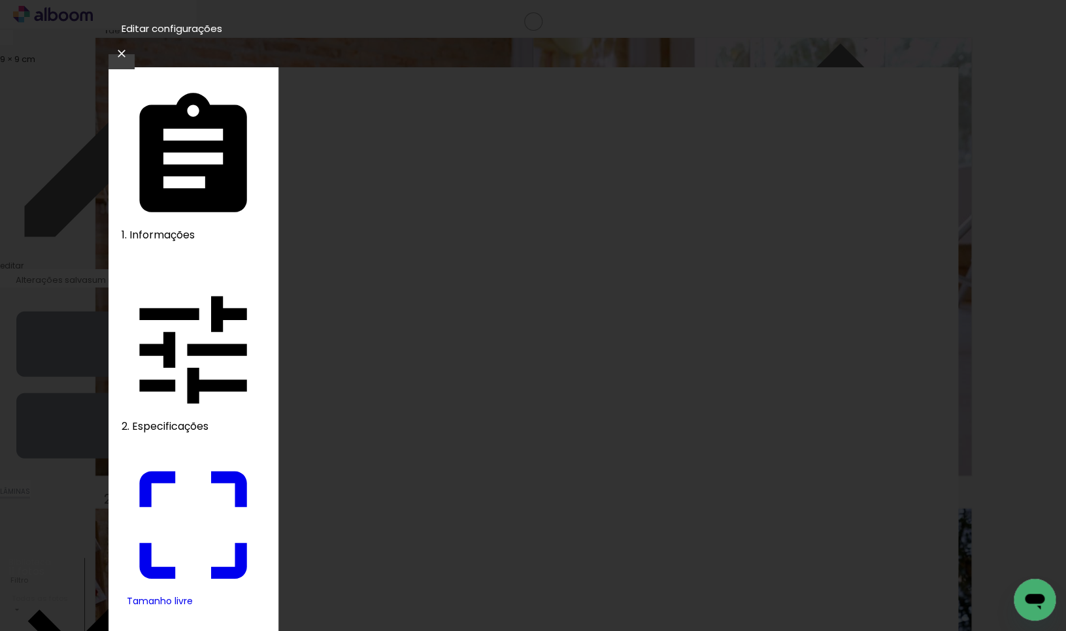
click at [129, 47] on iron-icon at bounding box center [122, 53] width 16 height 13
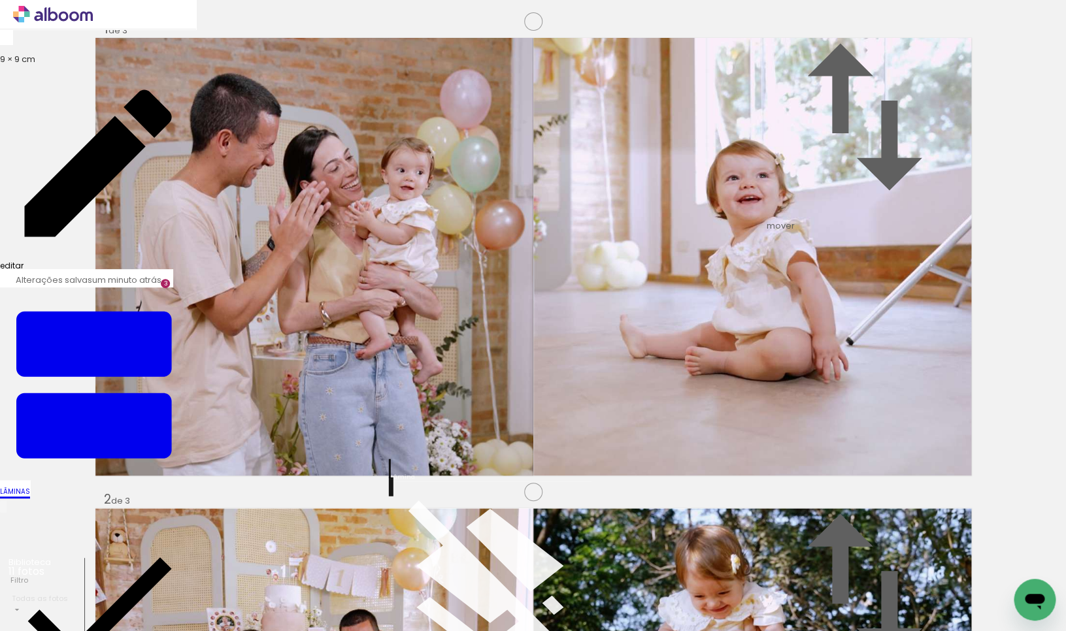
click at [80, 65] on link "editar" at bounding box center [98, 168] width 196 height 206
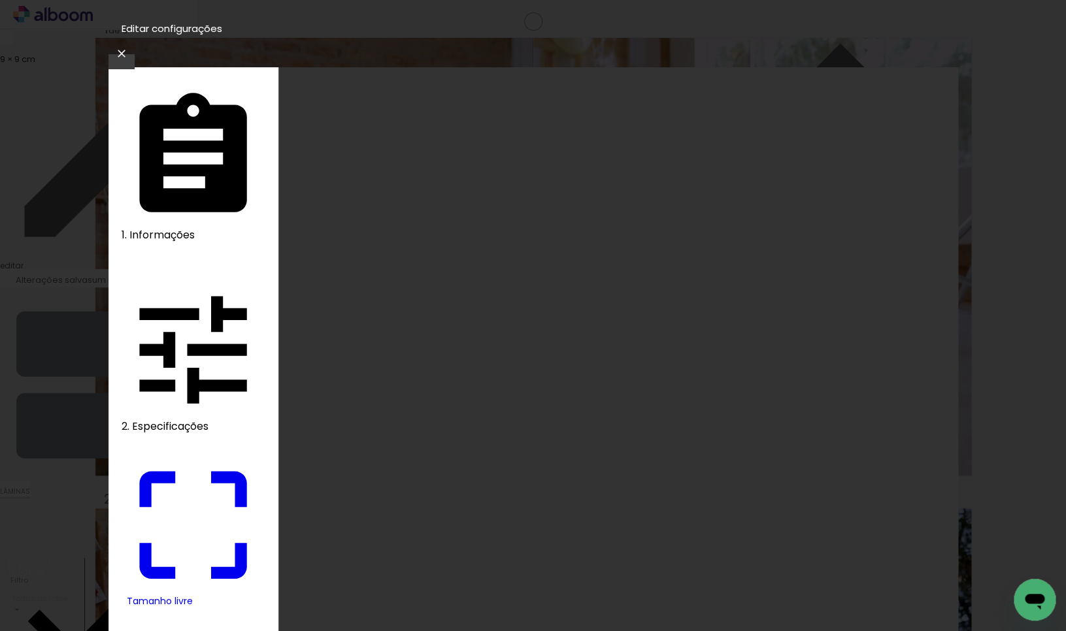
click at [203, 278] on div "2. Especificações" at bounding box center [193, 357] width 143 height 158
click at [199, 597] on div "Tamanho livre" at bounding box center [196, 601] width 138 height 9
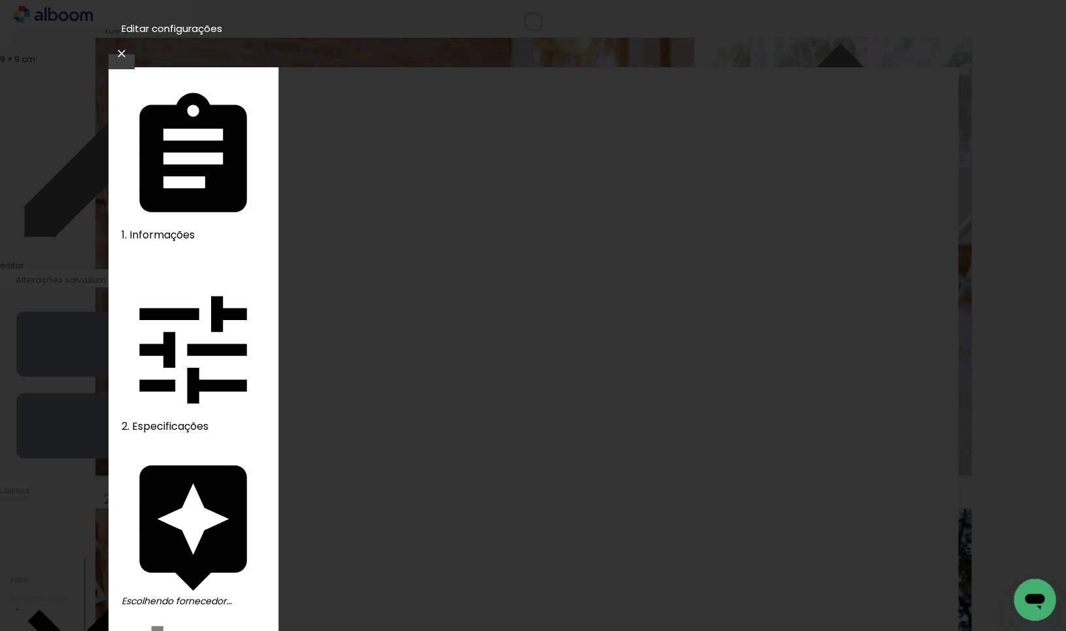
drag, startPoint x: 159, startPoint y: 227, endPoint x: 172, endPoint y: 154, distance: 73.7
click at [176, 278] on div "2. Especificações" at bounding box center [193, 357] width 143 height 158
click at [0, 0] on slot "Voltar" at bounding box center [0, 0] width 0 height 0
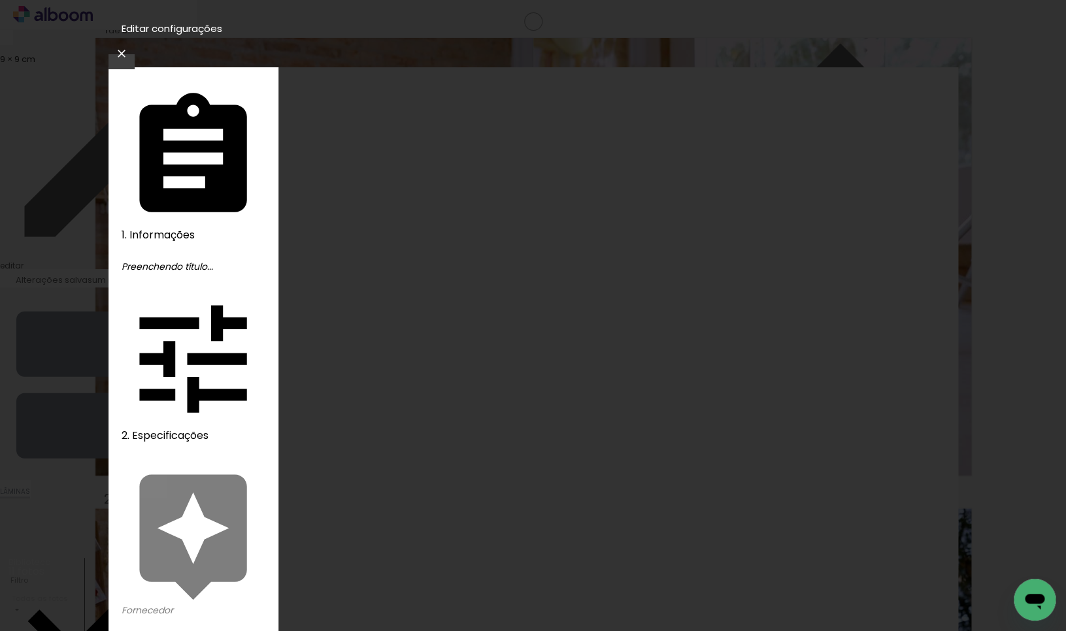
drag, startPoint x: 947, startPoint y: 28, endPoint x: 568, endPoint y: 331, distance: 485.3
click at [129, 47] on iron-icon at bounding box center [122, 53] width 16 height 13
type input "MARIA ANTÔNIA 1 ANO"
type paper-input "MARIA ANTÔNIA 1 ANO"
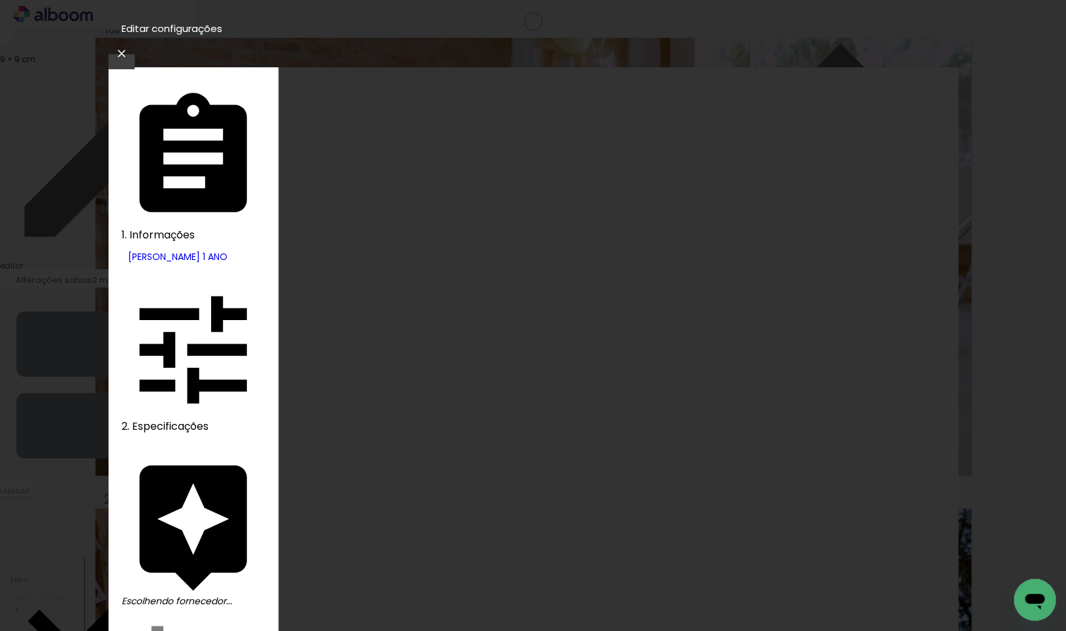
click at [129, 47] on iron-icon at bounding box center [122, 53] width 16 height 13
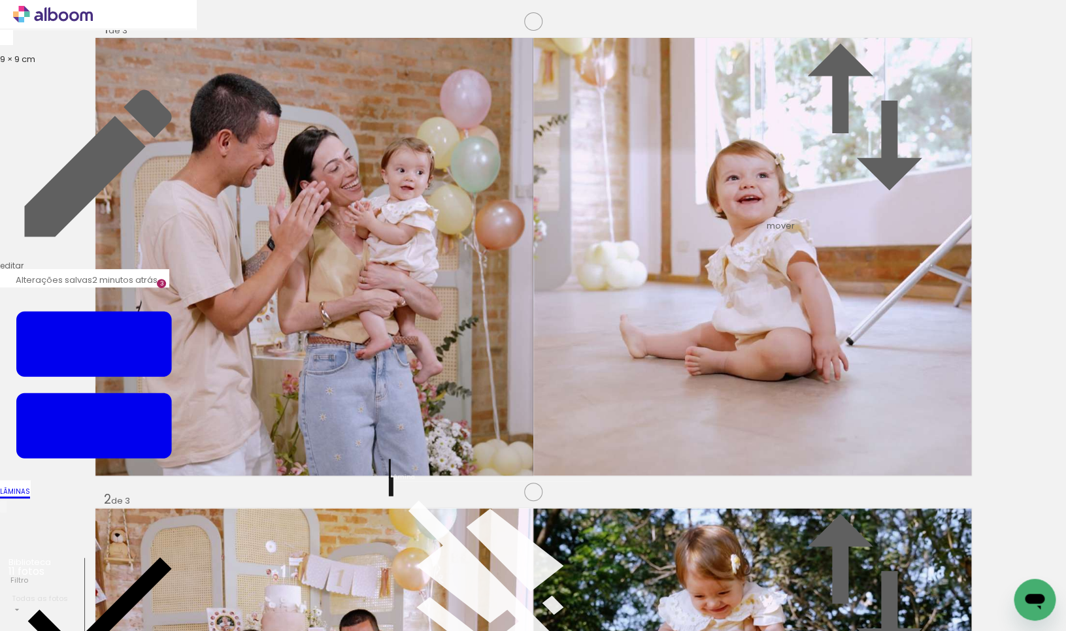
click at [63, 10] on icon at bounding box center [53, 14] width 80 height 17
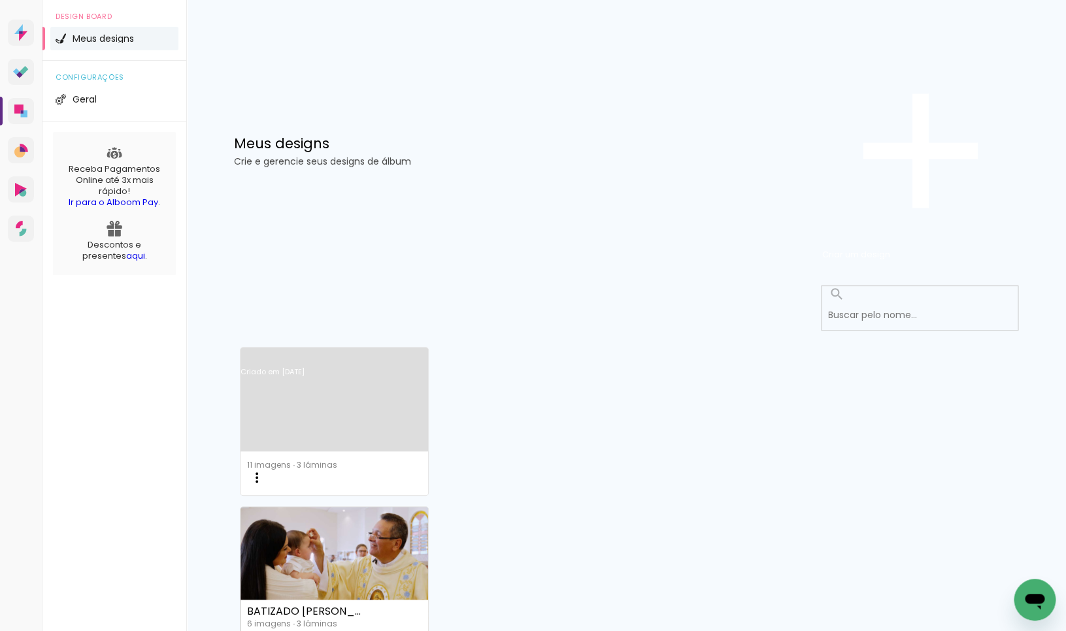
click at [325, 352] on link "Criado em [DATE]" at bounding box center [334, 389] width 188 height 74
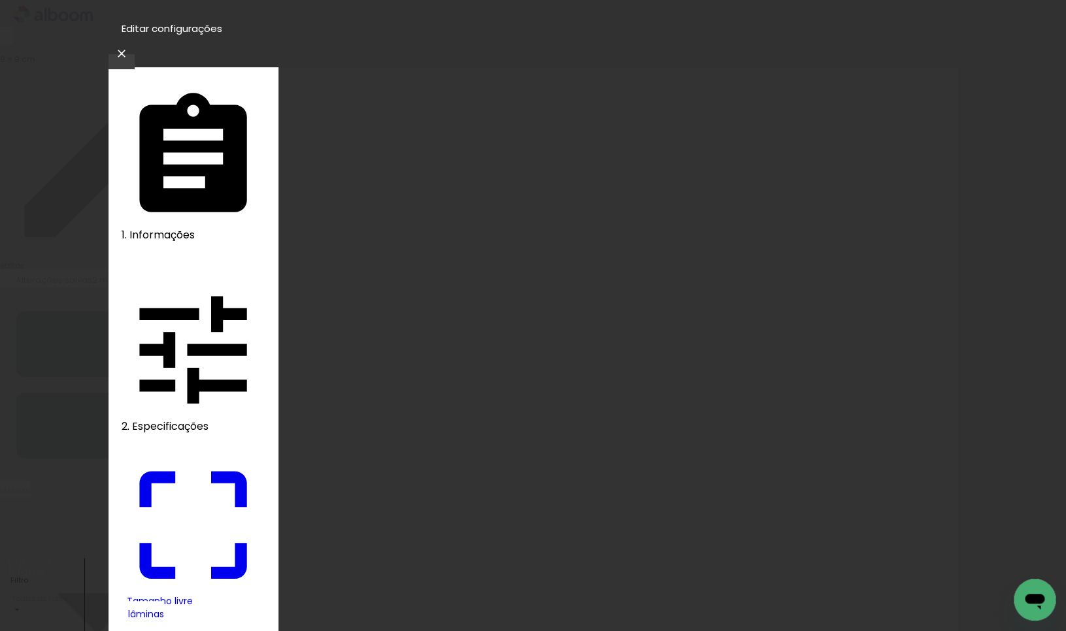
type input "9"
type input "18"
type input "0"
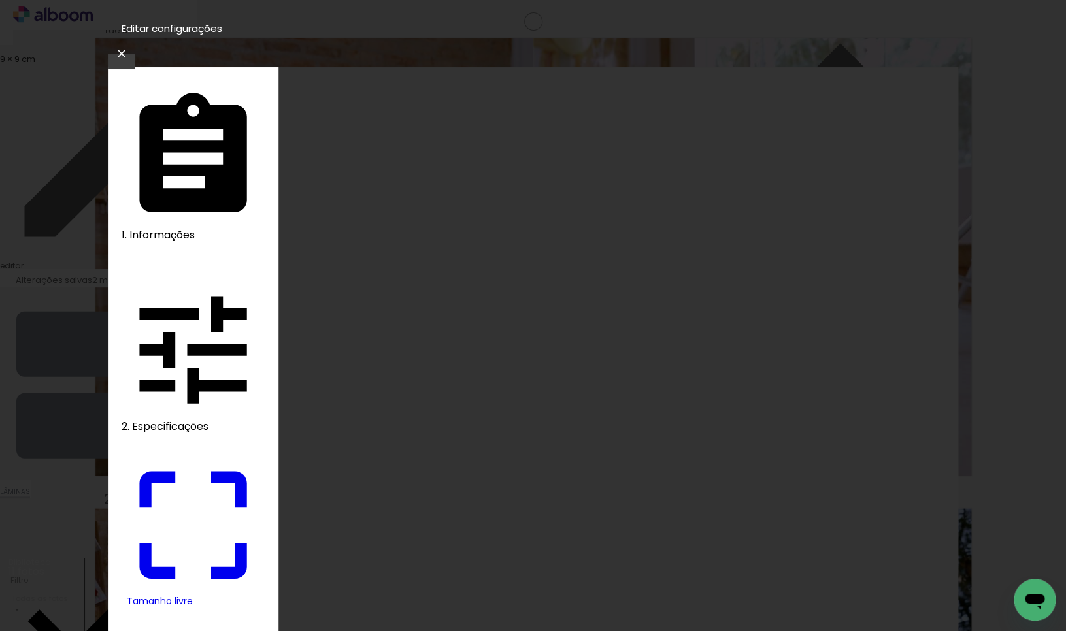
click at [129, 47] on iron-icon at bounding box center [122, 53] width 16 height 13
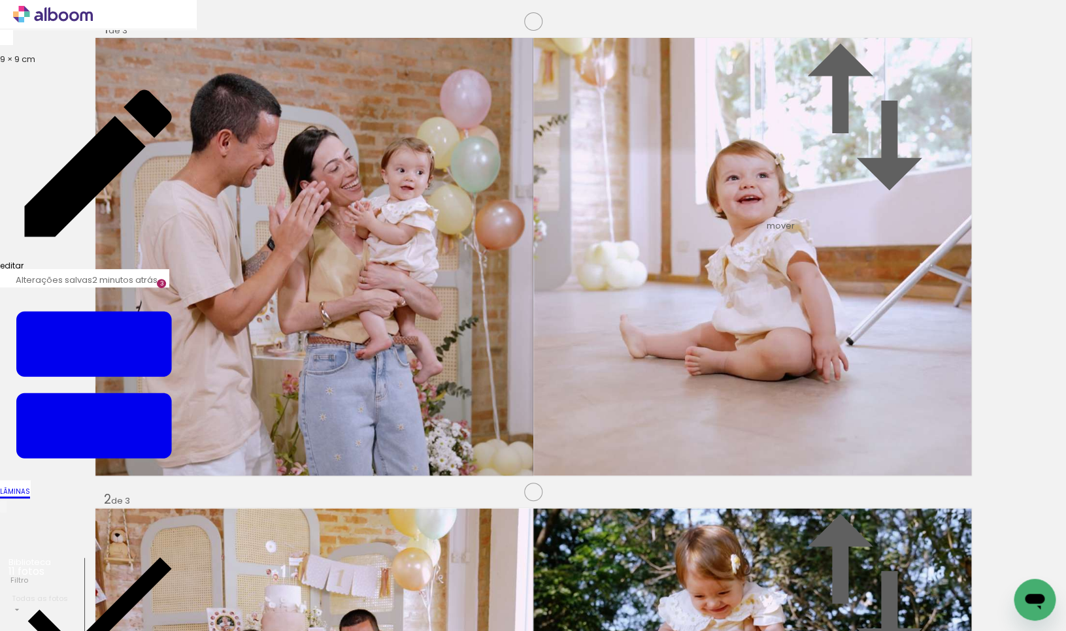
click at [72, 65] on link "editar" at bounding box center [98, 168] width 196 height 206
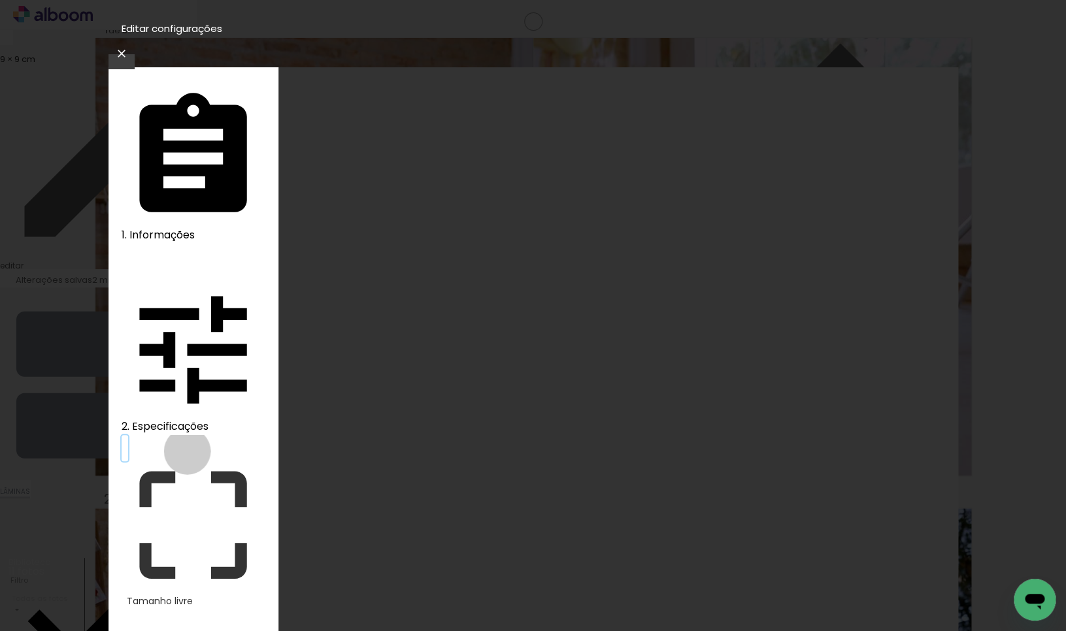
click at [187, 597] on div "Tamanho livre" at bounding box center [196, 601] width 138 height 9
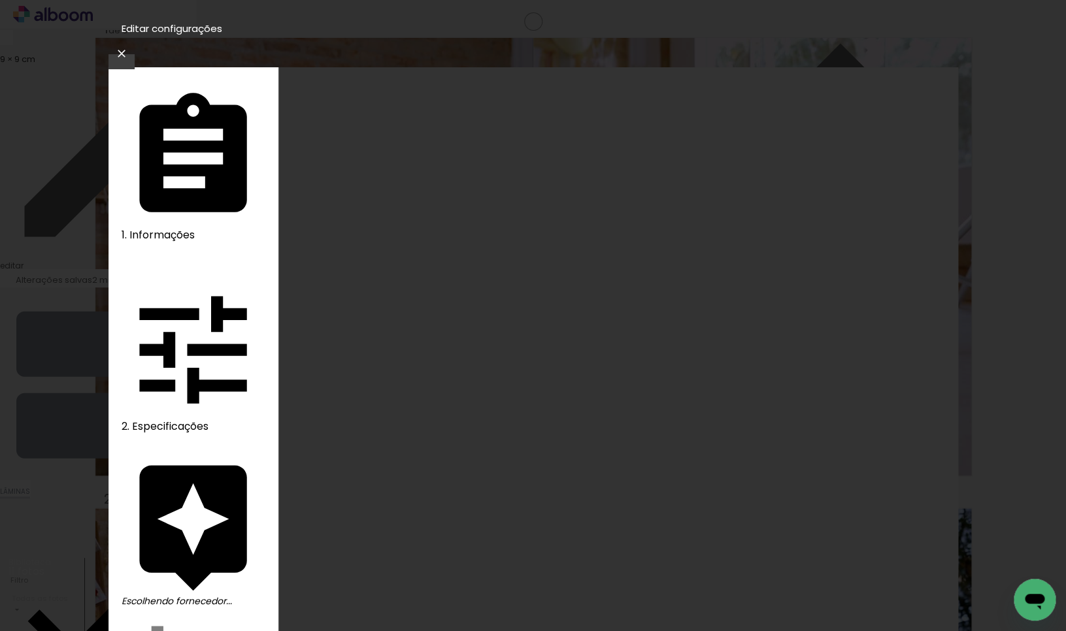
click at [191, 278] on div "2. Especificações" at bounding box center [193, 357] width 143 height 158
drag, startPoint x: 161, startPoint y: 213, endPoint x: 159, endPoint y: 140, distance: 73.2
click at [161, 211] on div "1. Informações Preenchendo título... 2. Especificações Fornecedor Escolhendo fo…" at bounding box center [193, 525] width 170 height 916
click at [169, 87] on div "1. Informações" at bounding box center [193, 166] width 143 height 158
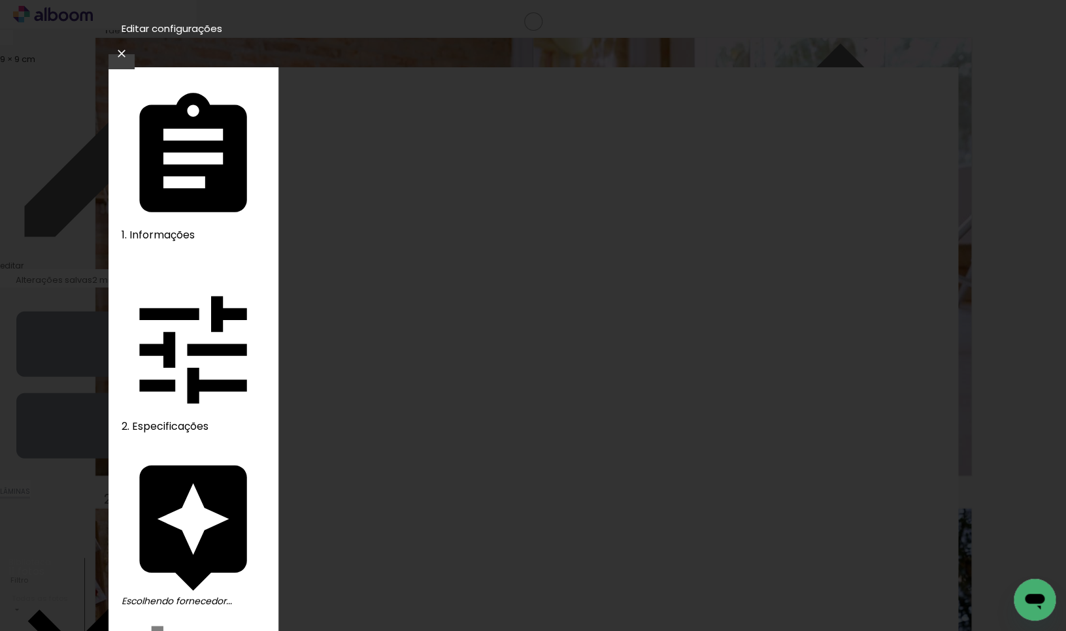
click at [190, 87] on div "1. Informações" at bounding box center [193, 166] width 143 height 158
click at [0, 0] on slot "Voltar" at bounding box center [0, 0] width 0 height 0
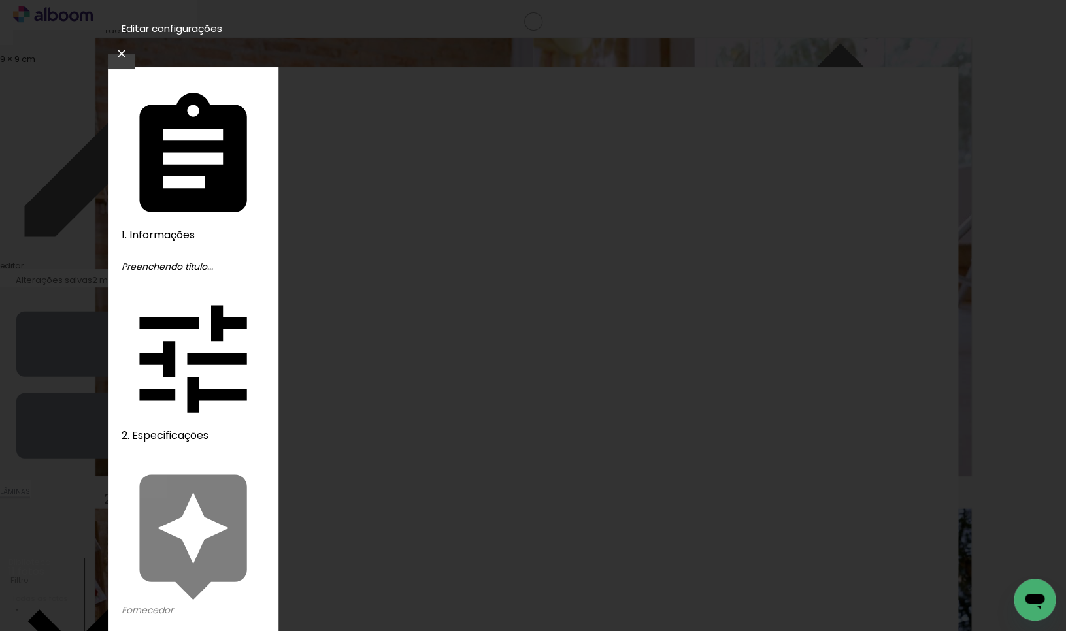
click at [129, 47] on iron-icon at bounding box center [122, 53] width 16 height 13
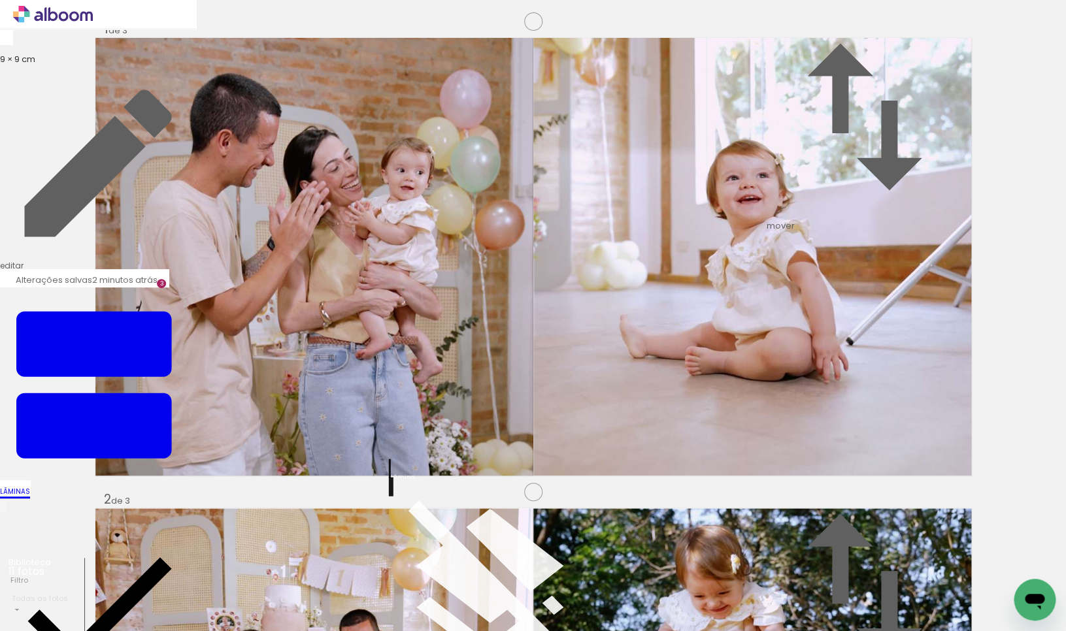
click at [67, 14] on icon at bounding box center [64, 16] width 10 height 10
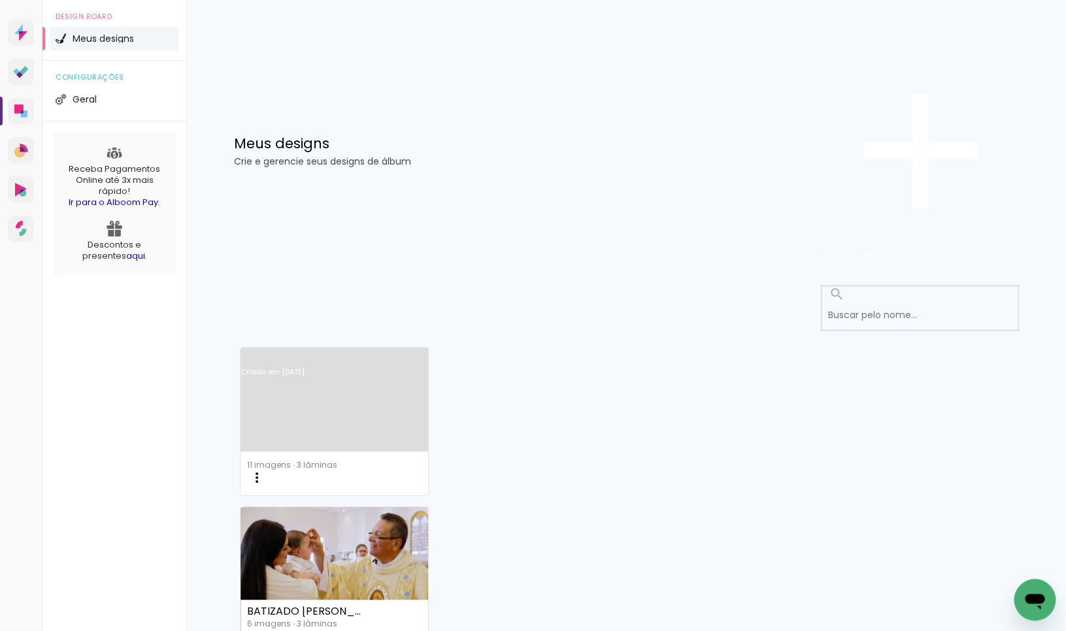
click at [265, 470] on iron-icon at bounding box center [257, 478] width 16 height 16
click at [372, 593] on span "Fazer uma cópia" at bounding box center [333, 599] width 76 height 13
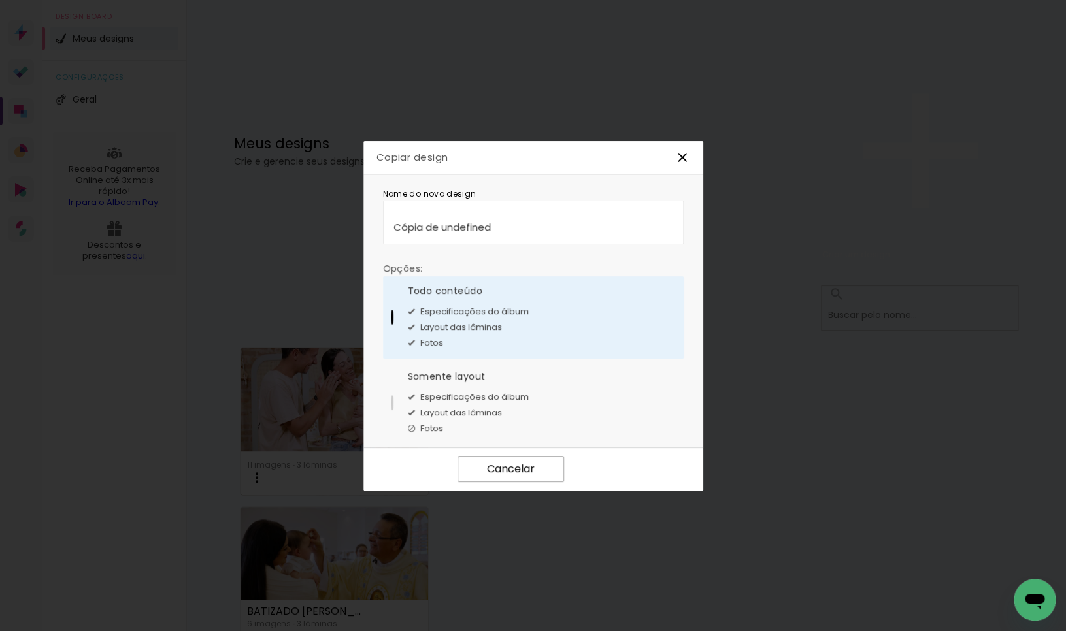
click at [496, 220] on input "Cópia de undefined" at bounding box center [488, 227] width 191 height 15
drag, startPoint x: 510, startPoint y: 215, endPoint x: 316, endPoint y: 215, distance: 193.4
click at [393, 220] on input "Cópia de undefined" at bounding box center [488, 227] width 191 height 15
type input "[PERSON_NAME] 1 ANO"
type paper-input "[PERSON_NAME] 1 ANO"
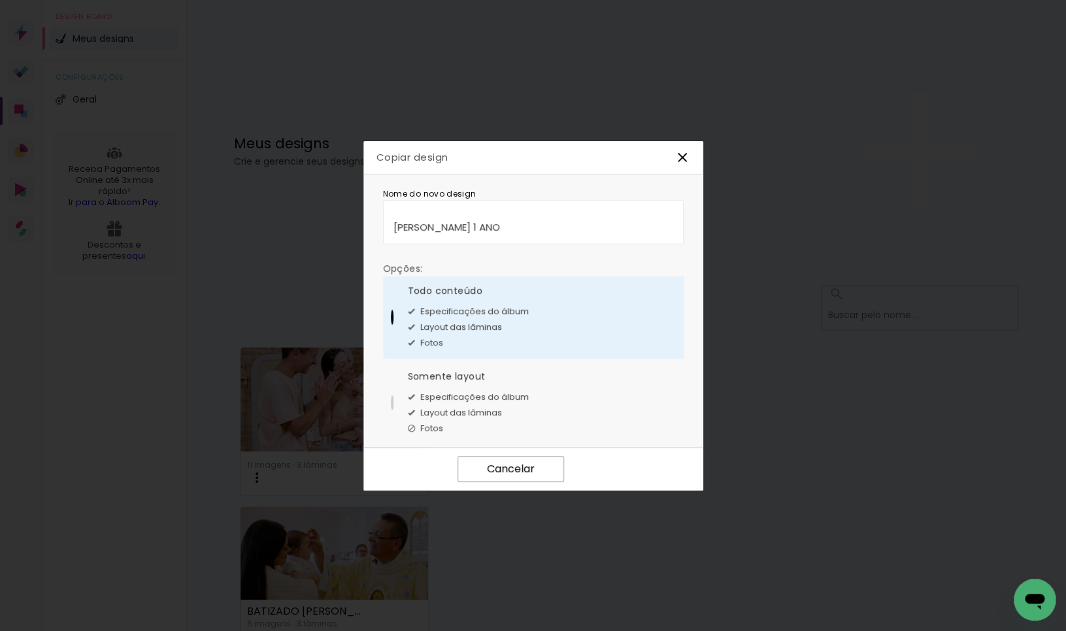
click at [0, 0] on slot "Confirmar" at bounding box center [0, 0] width 0 height 0
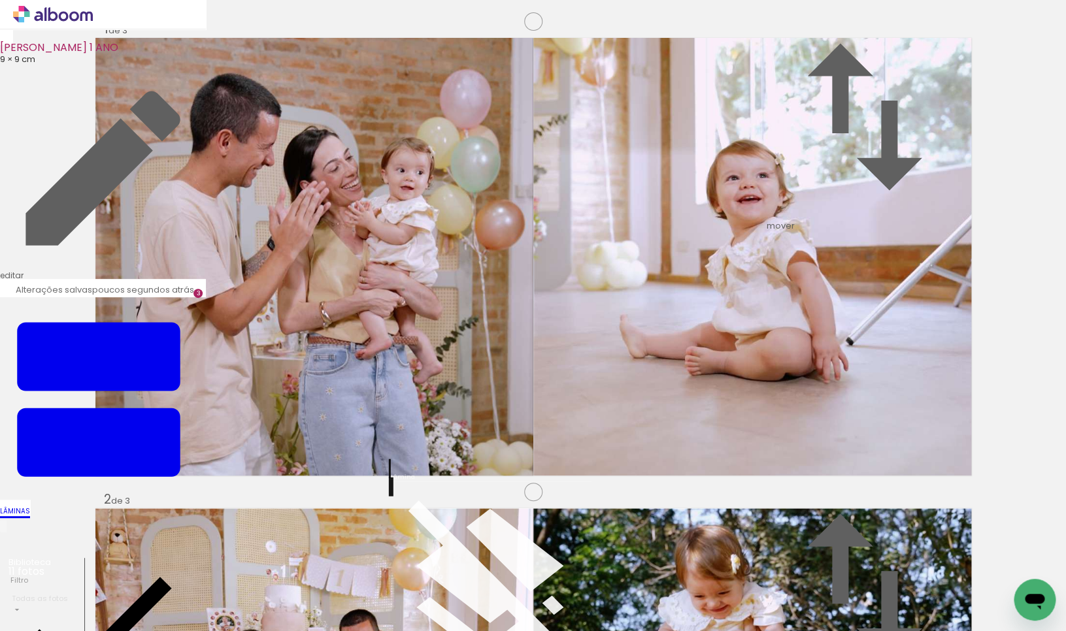
click at [51, 17] on icon at bounding box center [53, 14] width 80 height 17
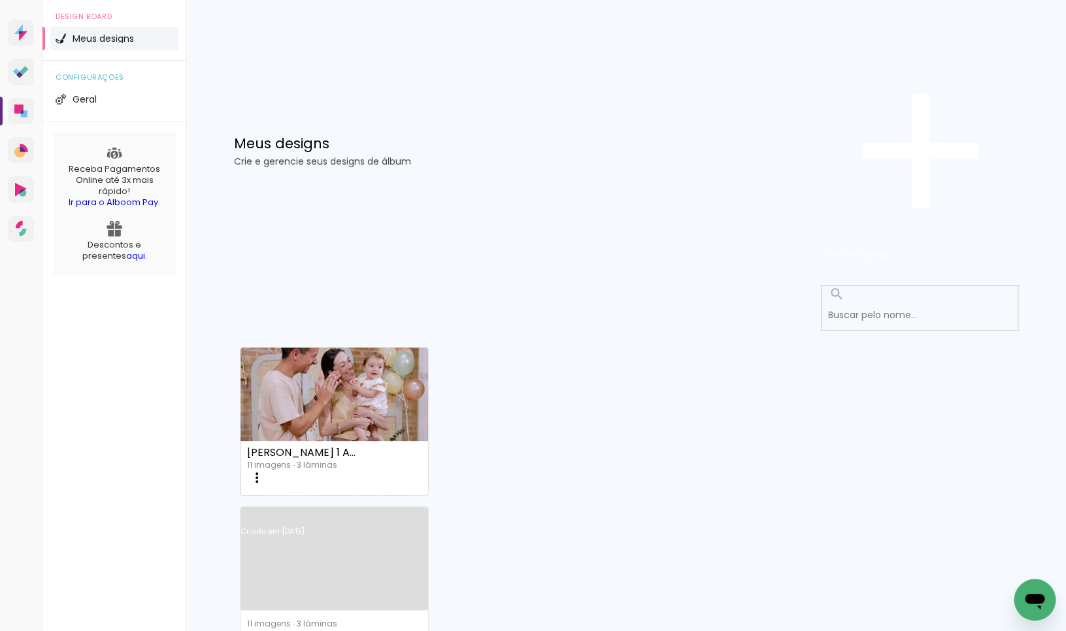
click at [265, 629] on iron-icon at bounding box center [257, 637] width 16 height 16
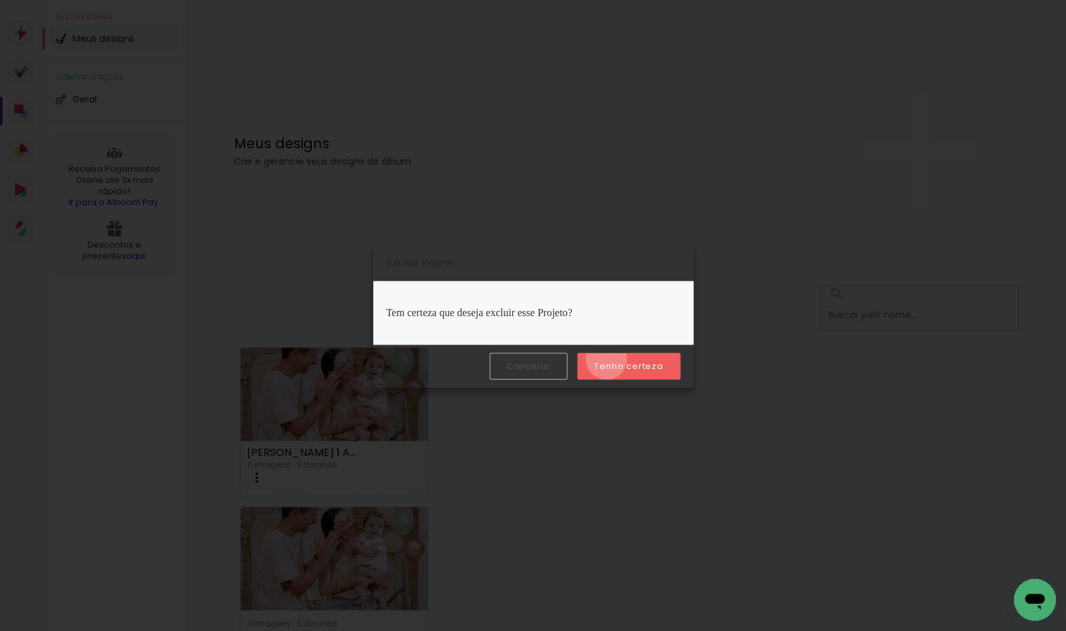
click at [608, 359] on paper-button "Tenho certeza" at bounding box center [628, 366] width 103 height 27
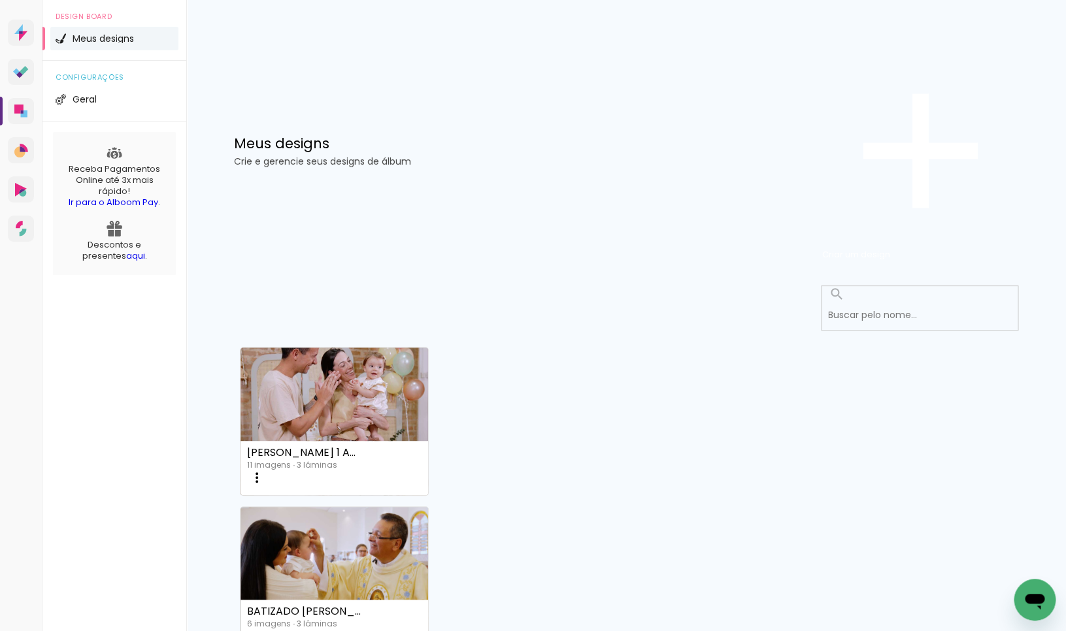
scroll to position [787, 0]
click at [0, 0] on slot "Mais álbuns" at bounding box center [0, 0] width 0 height 0
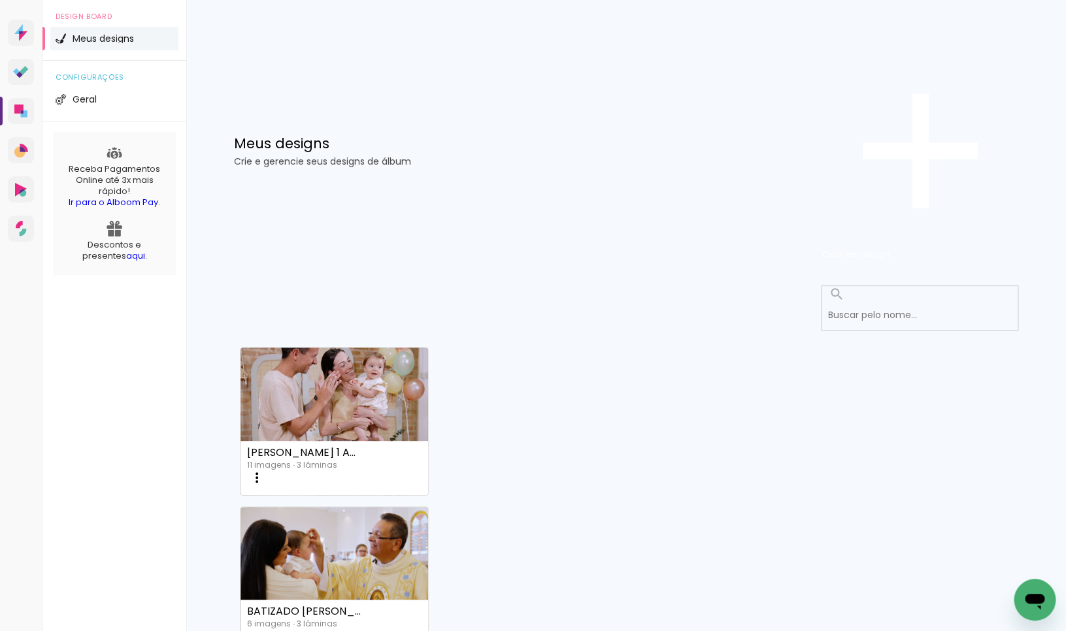
click at [0, 0] on slot "Mais álbuns" at bounding box center [0, 0] width 0 height 0
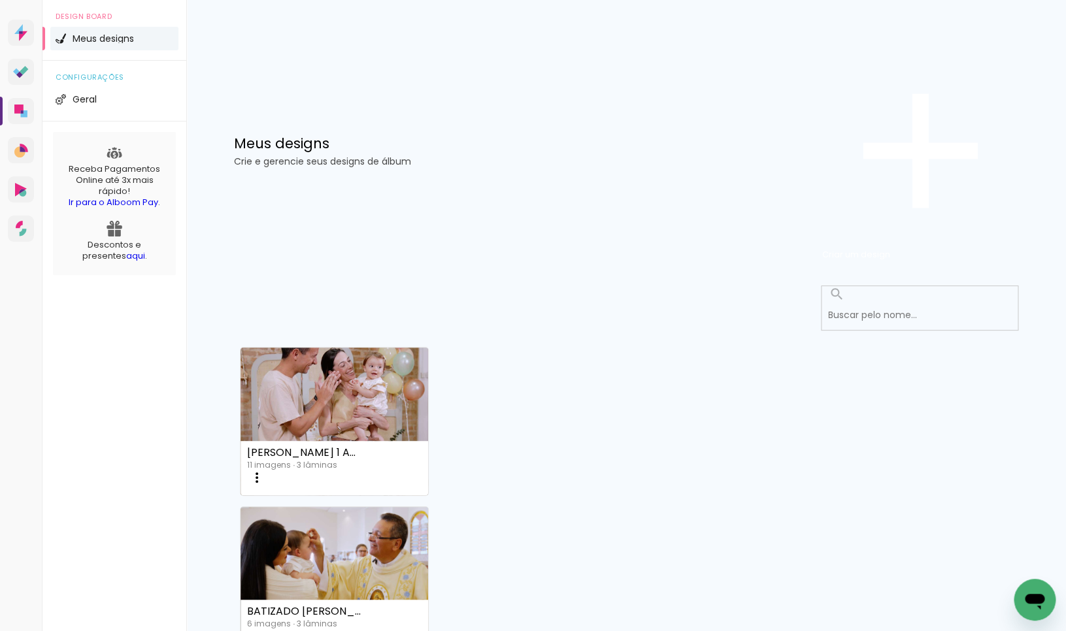
scroll to position [5721, 0]
click at [0, 0] on slot "Mais álbuns" at bounding box center [0, 0] width 0 height 0
